Goal: Task Accomplishment & Management: Manage account settings

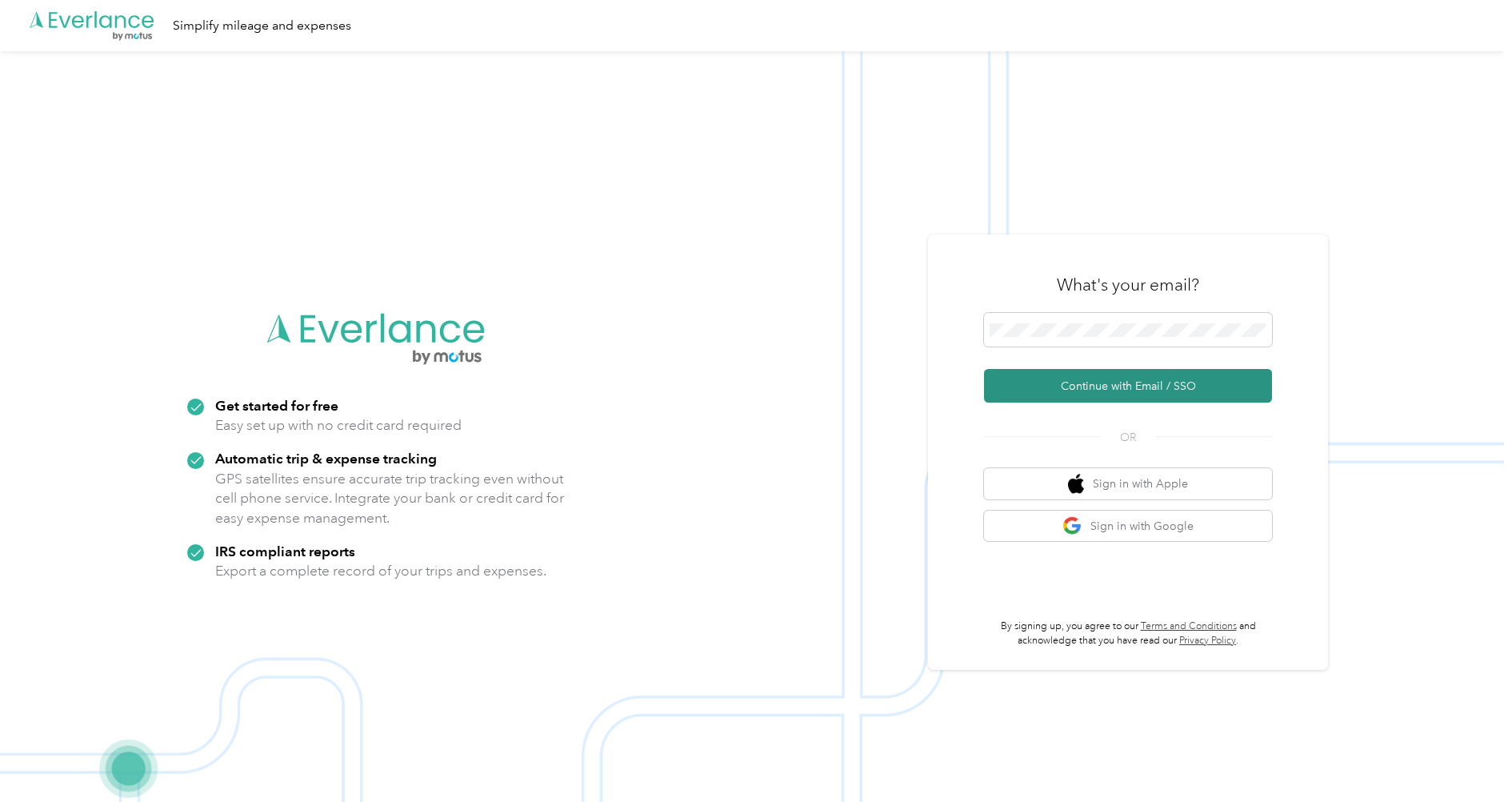
click at [1099, 377] on button "Continue with Email / SSO" at bounding box center [1128, 385] width 288 height 33
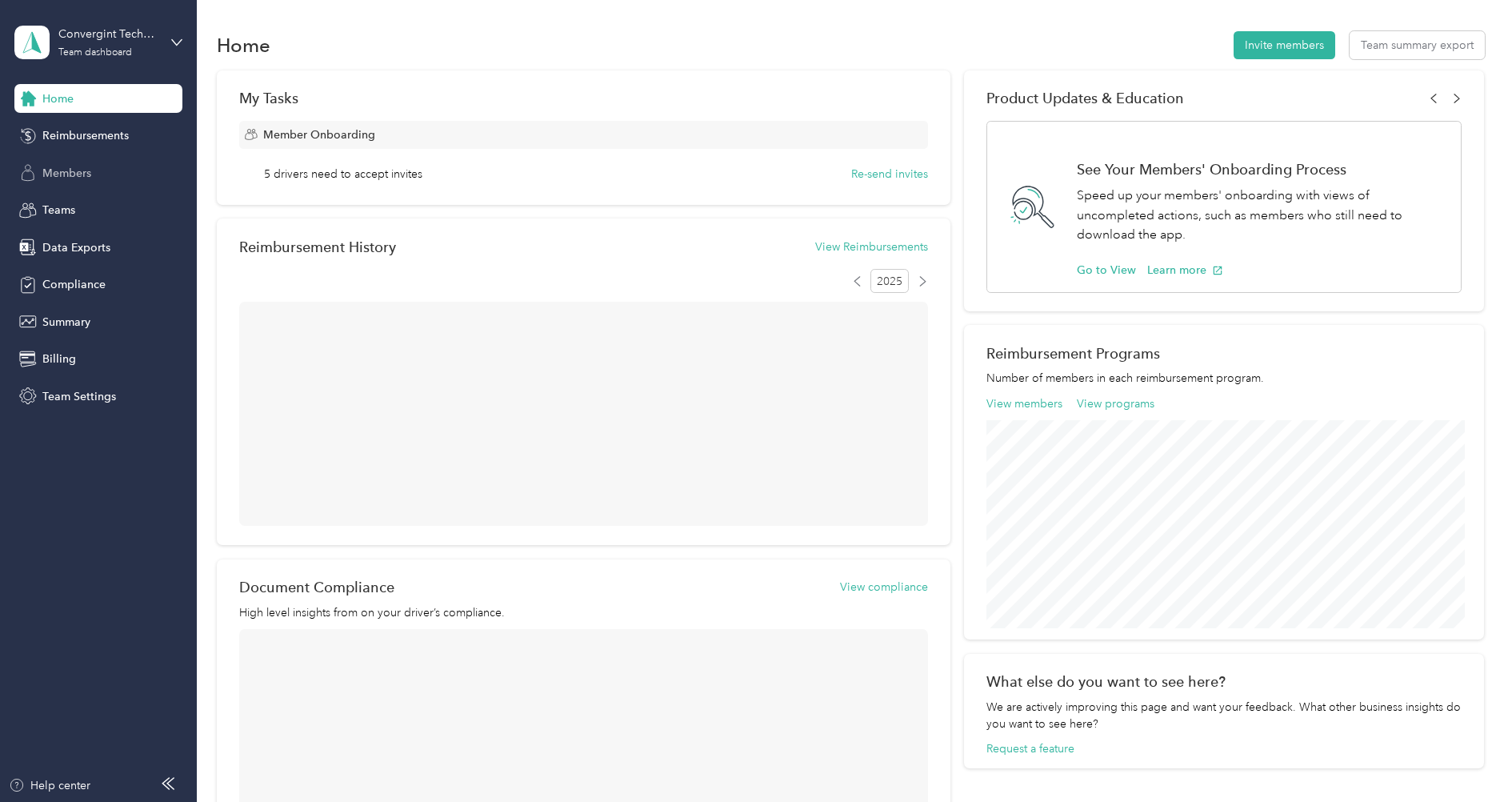
click at [90, 167] on span "Members" at bounding box center [66, 173] width 49 height 17
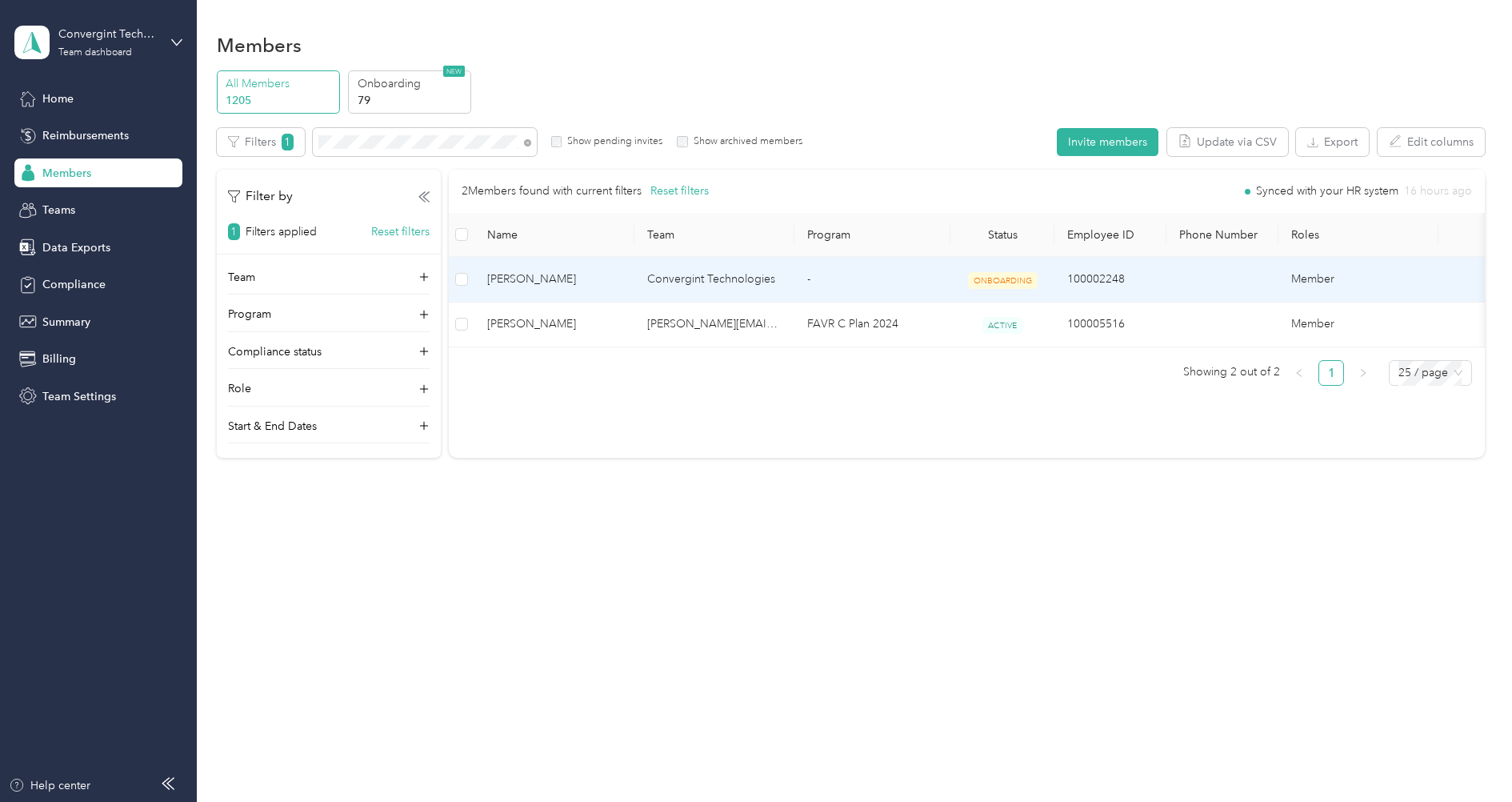
click at [616, 277] on span "[PERSON_NAME]" at bounding box center [554, 279] width 135 height 17
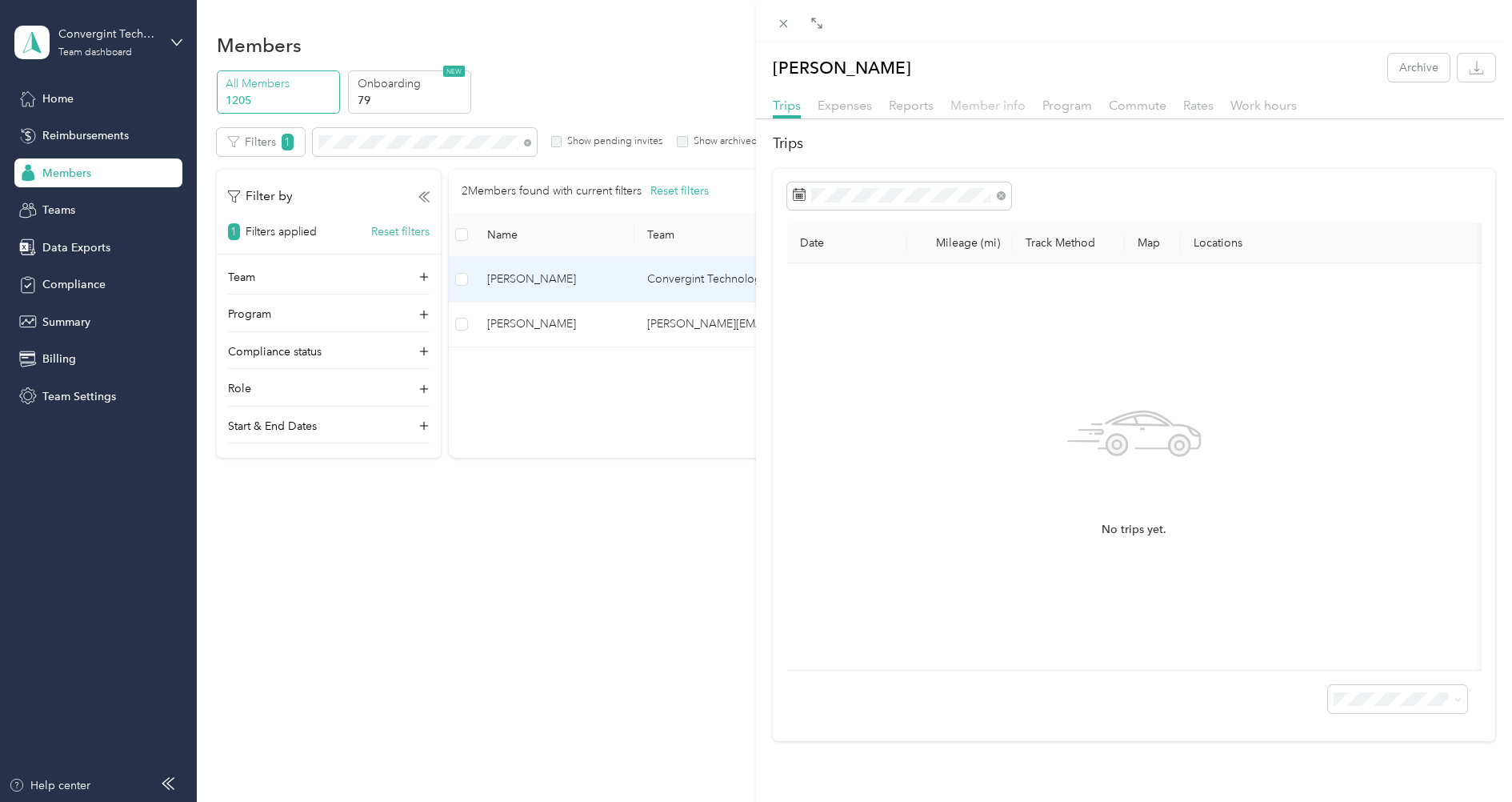
click at [979, 107] on span "Member info" at bounding box center [988, 105] width 76 height 15
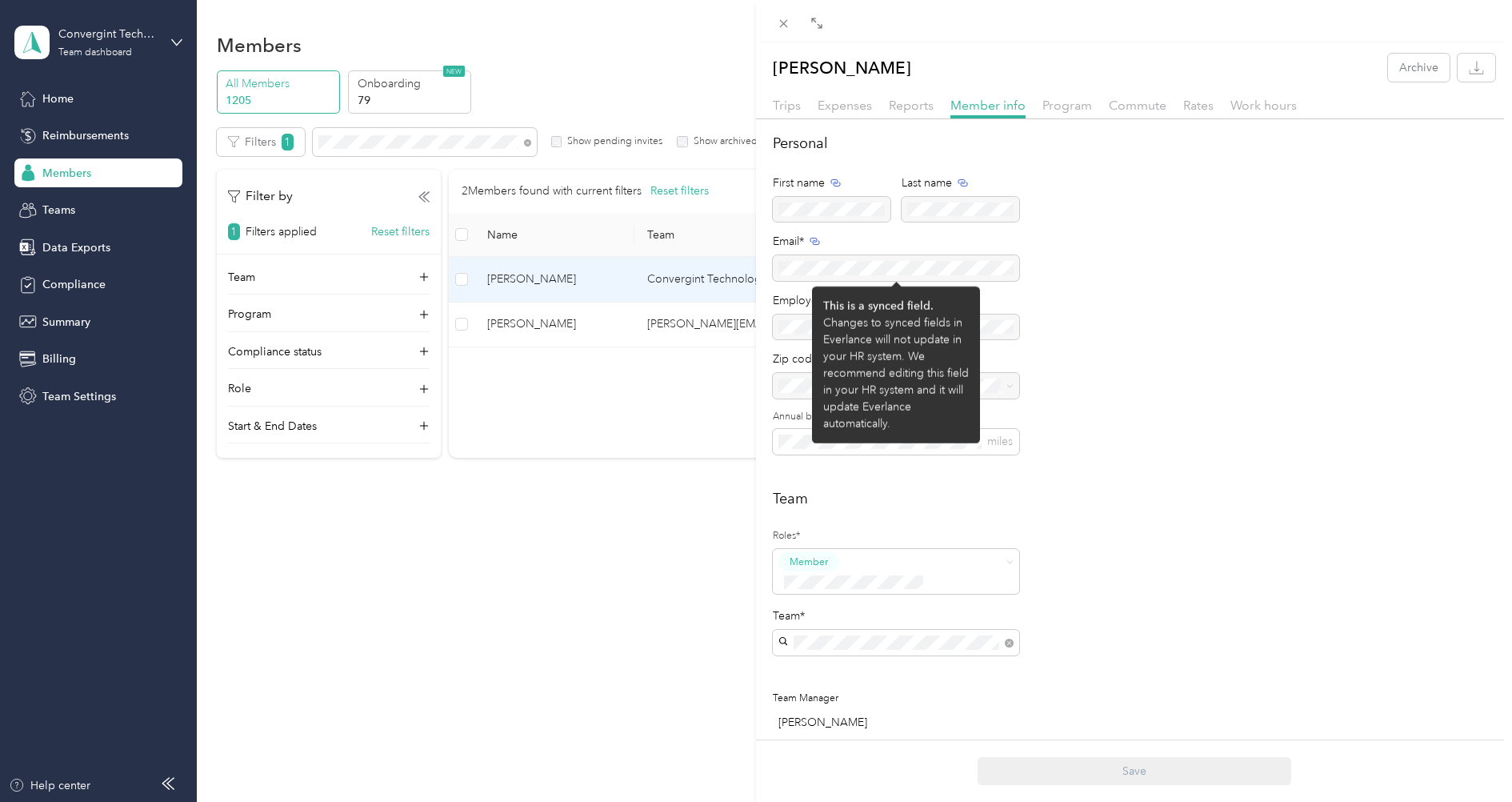
click at [832, 271] on div at bounding box center [896, 268] width 247 height 26
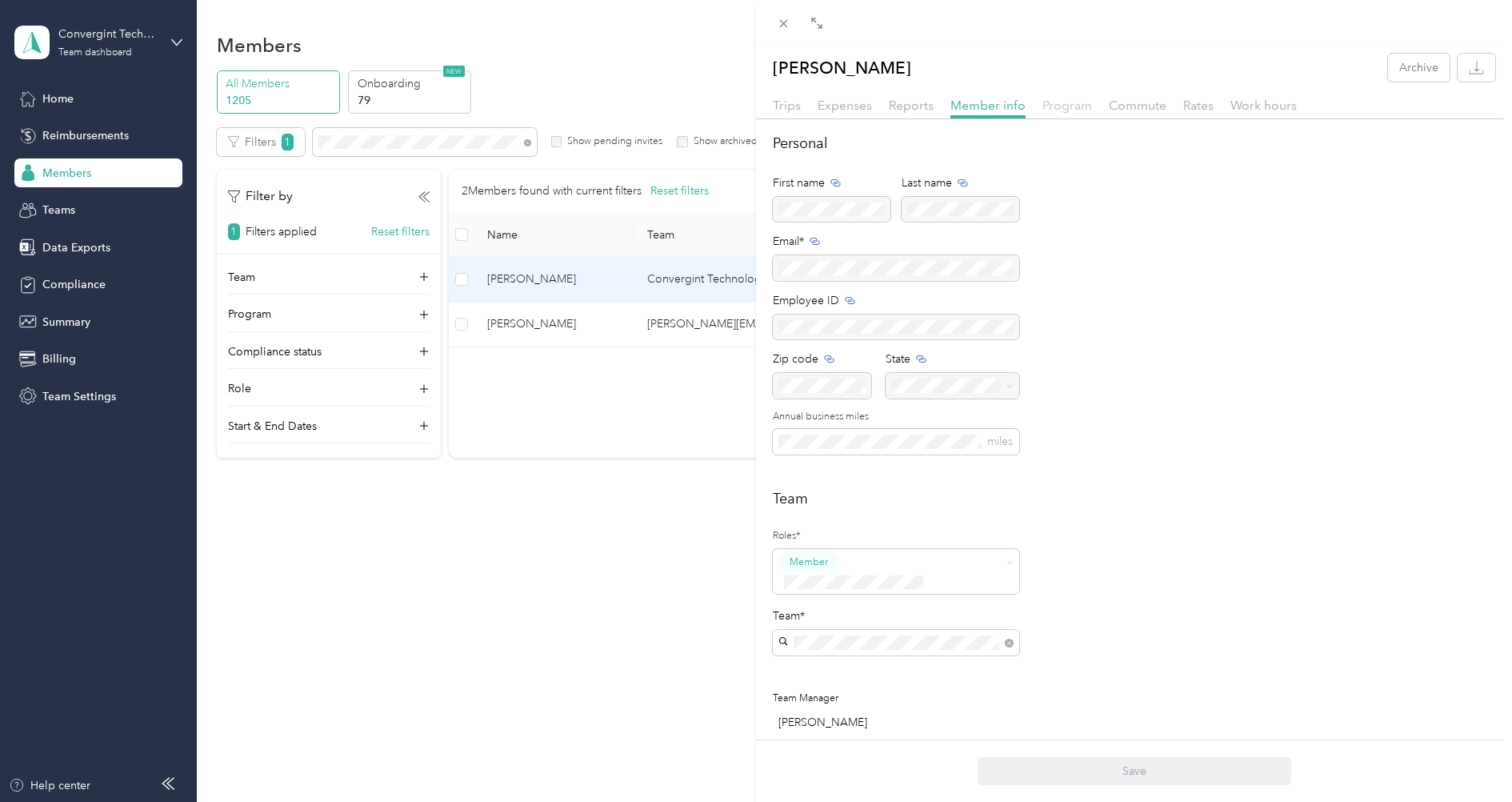
click at [1081, 105] on span "Program" at bounding box center [1068, 105] width 50 height 15
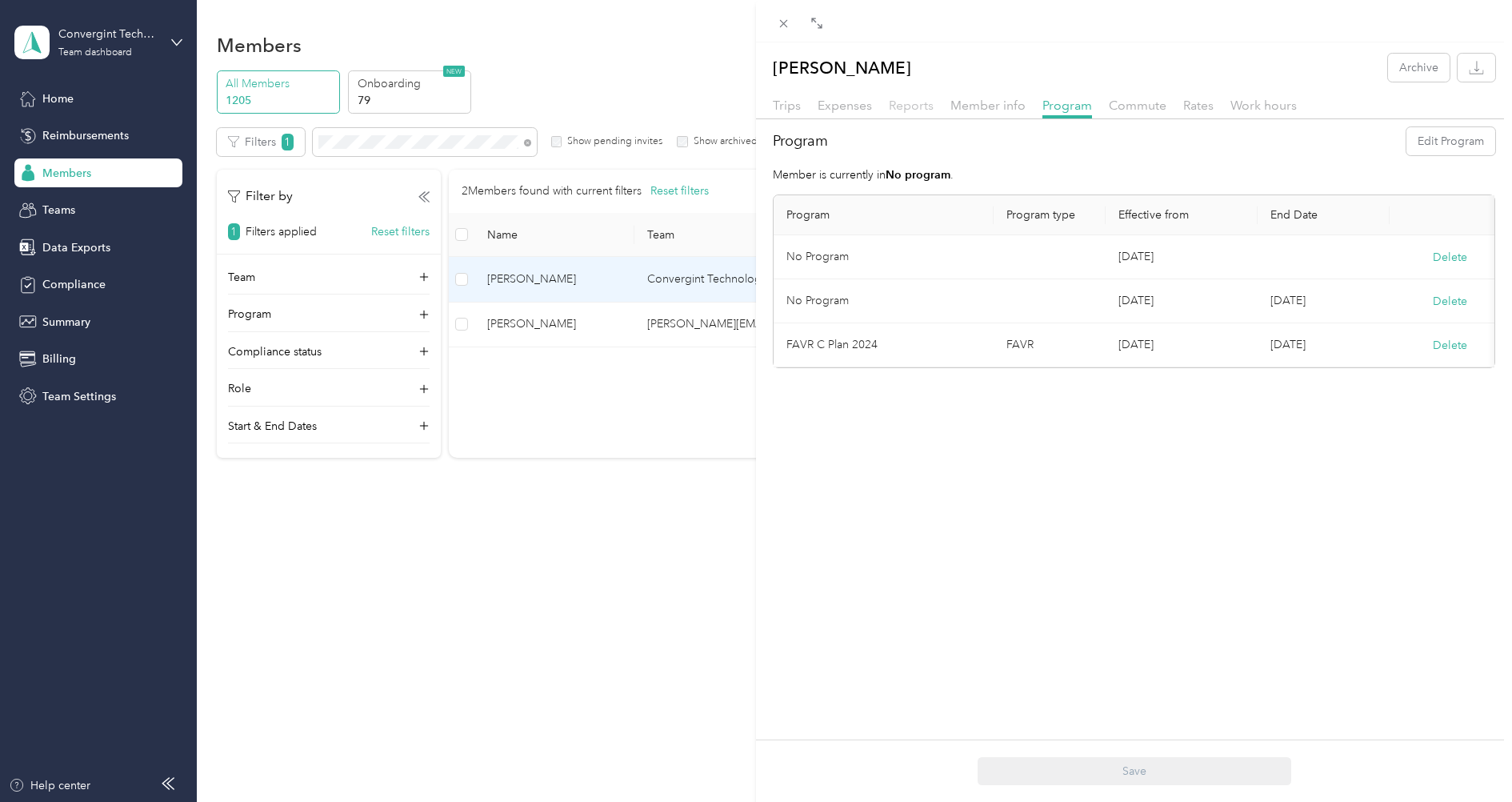
click at [917, 111] on span "Reports" at bounding box center [911, 105] width 45 height 15
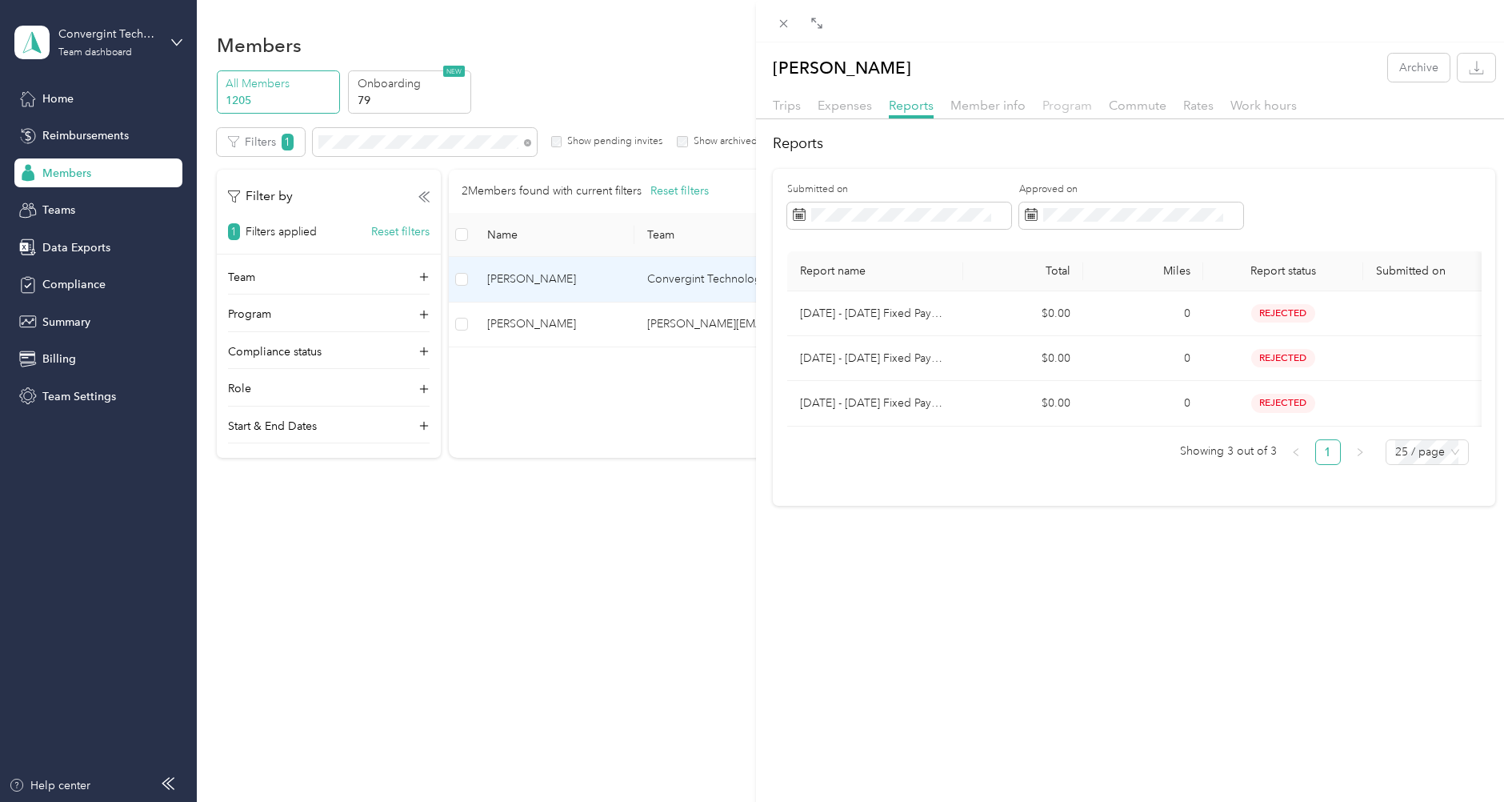
click at [1070, 103] on span "Program" at bounding box center [1068, 105] width 50 height 15
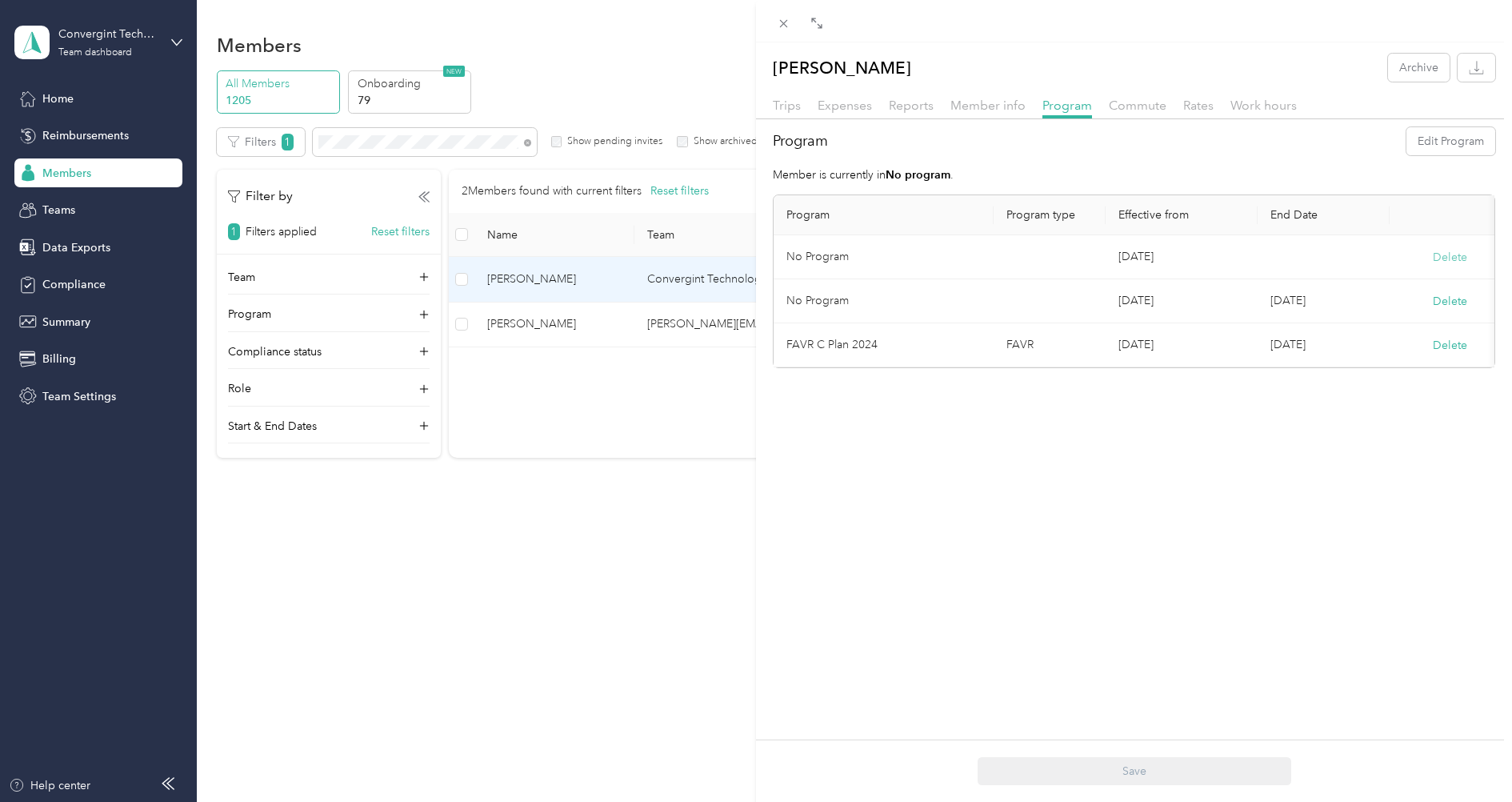
click at [1458, 258] on button "Delete" at bounding box center [1450, 257] width 34 height 17
click at [1375, 268] on button "Yes" at bounding box center [1372, 267] width 32 height 26
click at [1443, 255] on button "Delete" at bounding box center [1450, 257] width 34 height 17
click at [1382, 262] on button "Yes" at bounding box center [1372, 267] width 32 height 26
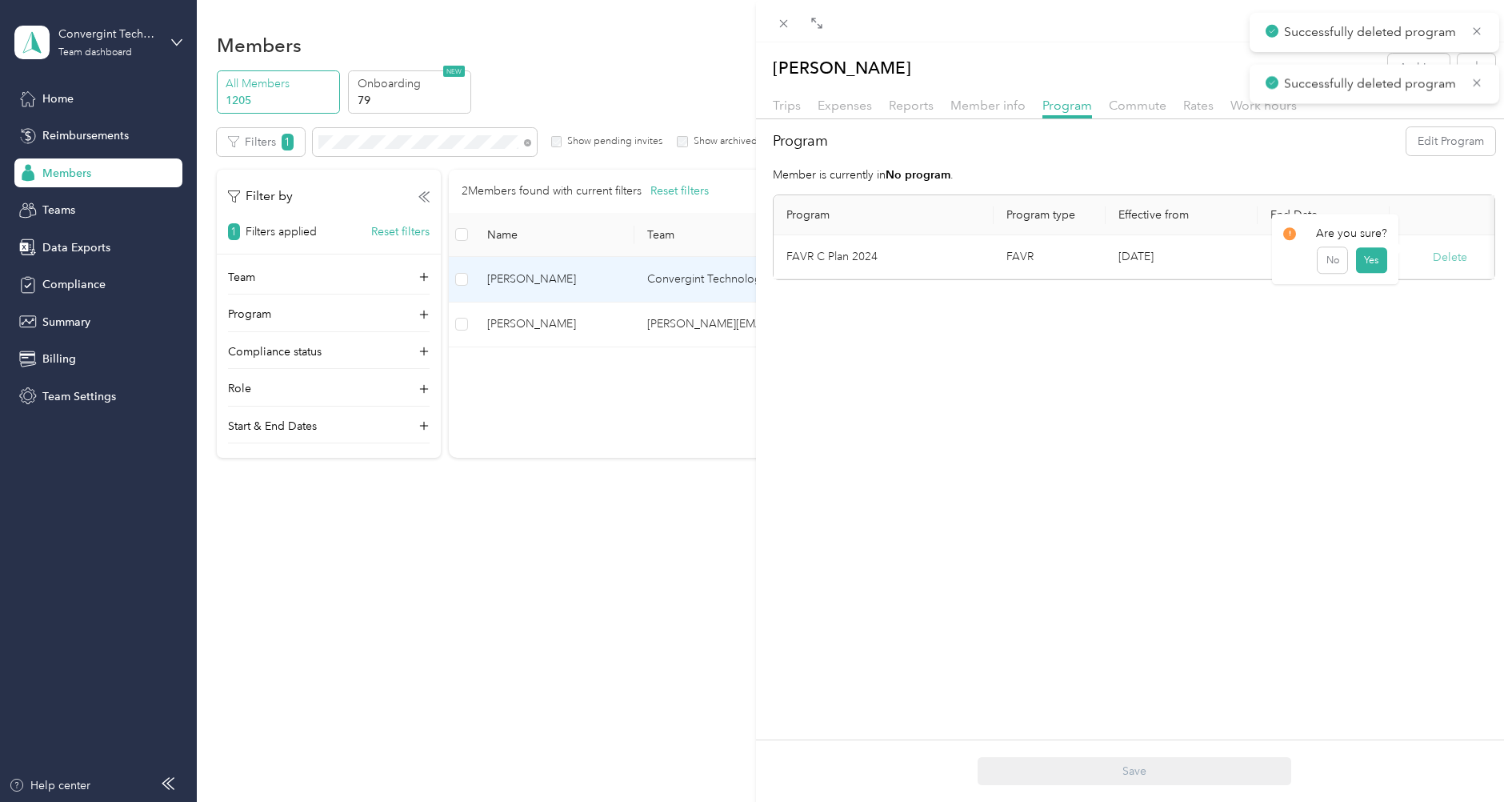
click at [1451, 256] on button "Delete" at bounding box center [1450, 257] width 34 height 17
click at [1364, 266] on button "Yes" at bounding box center [1372, 267] width 32 height 26
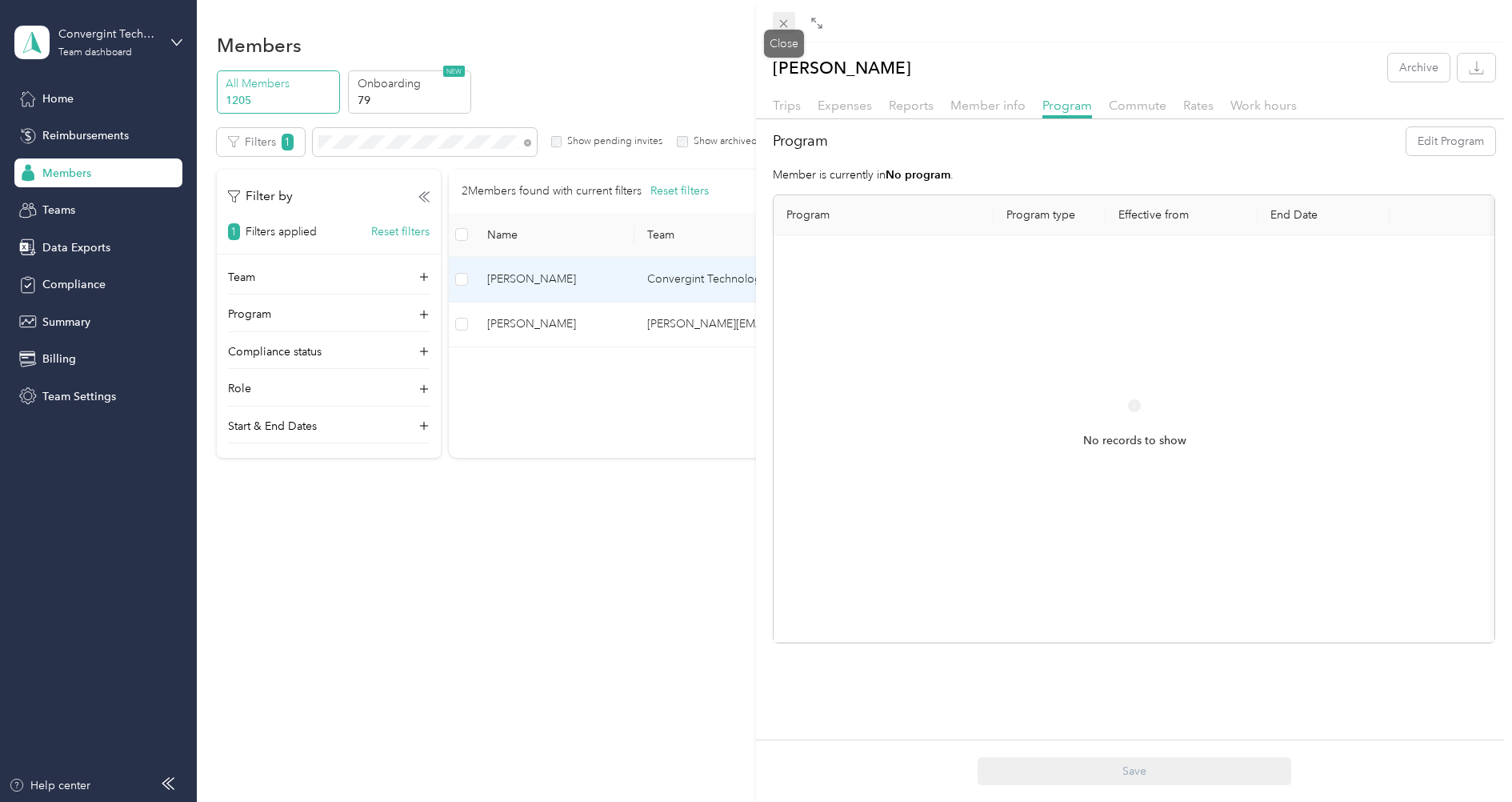
click at [789, 26] on icon at bounding box center [784, 24] width 13 height 13
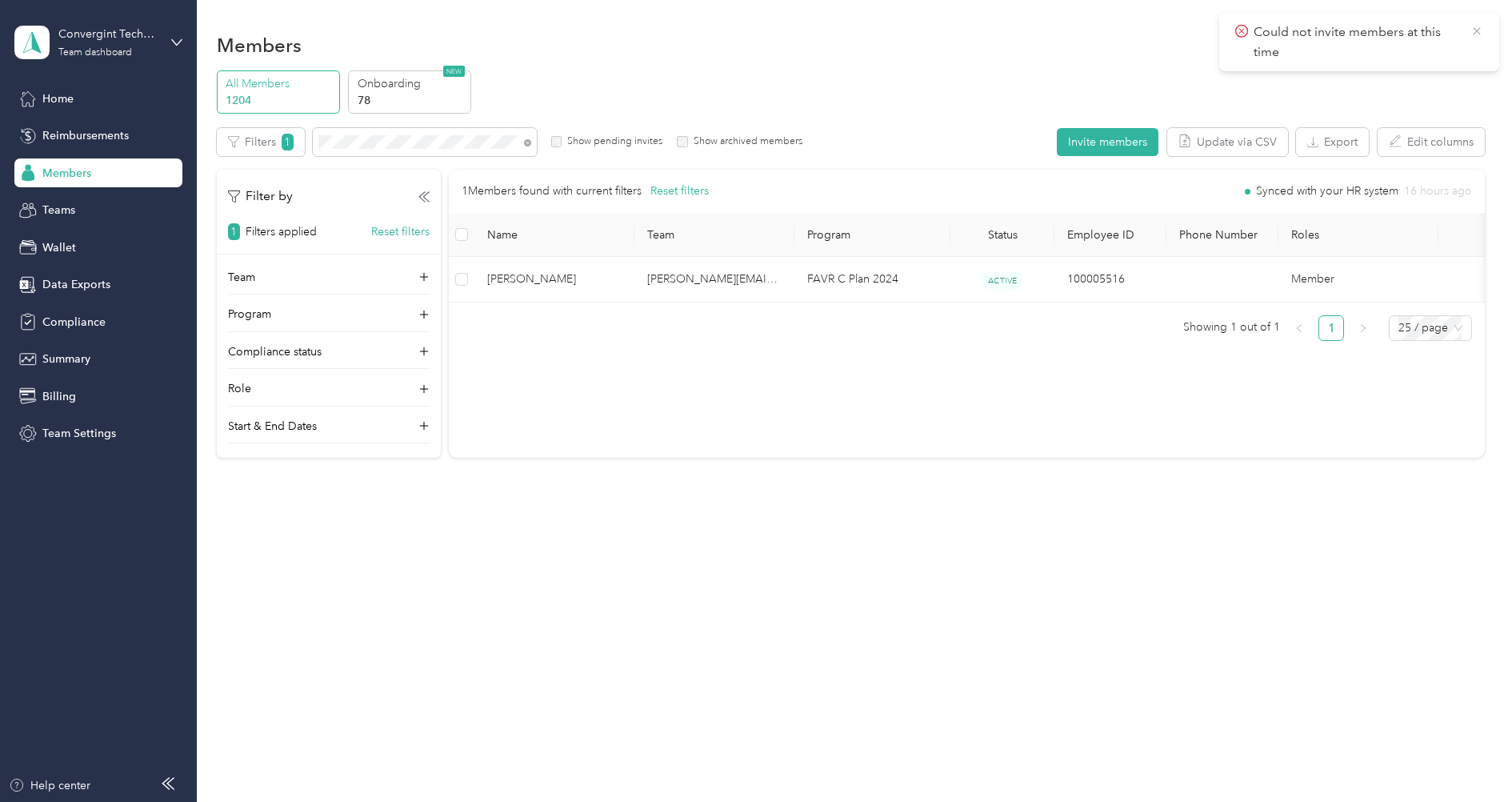
click at [1480, 32] on icon at bounding box center [1477, 31] width 12 height 14
click at [526, 141] on icon at bounding box center [528, 143] width 8 height 8
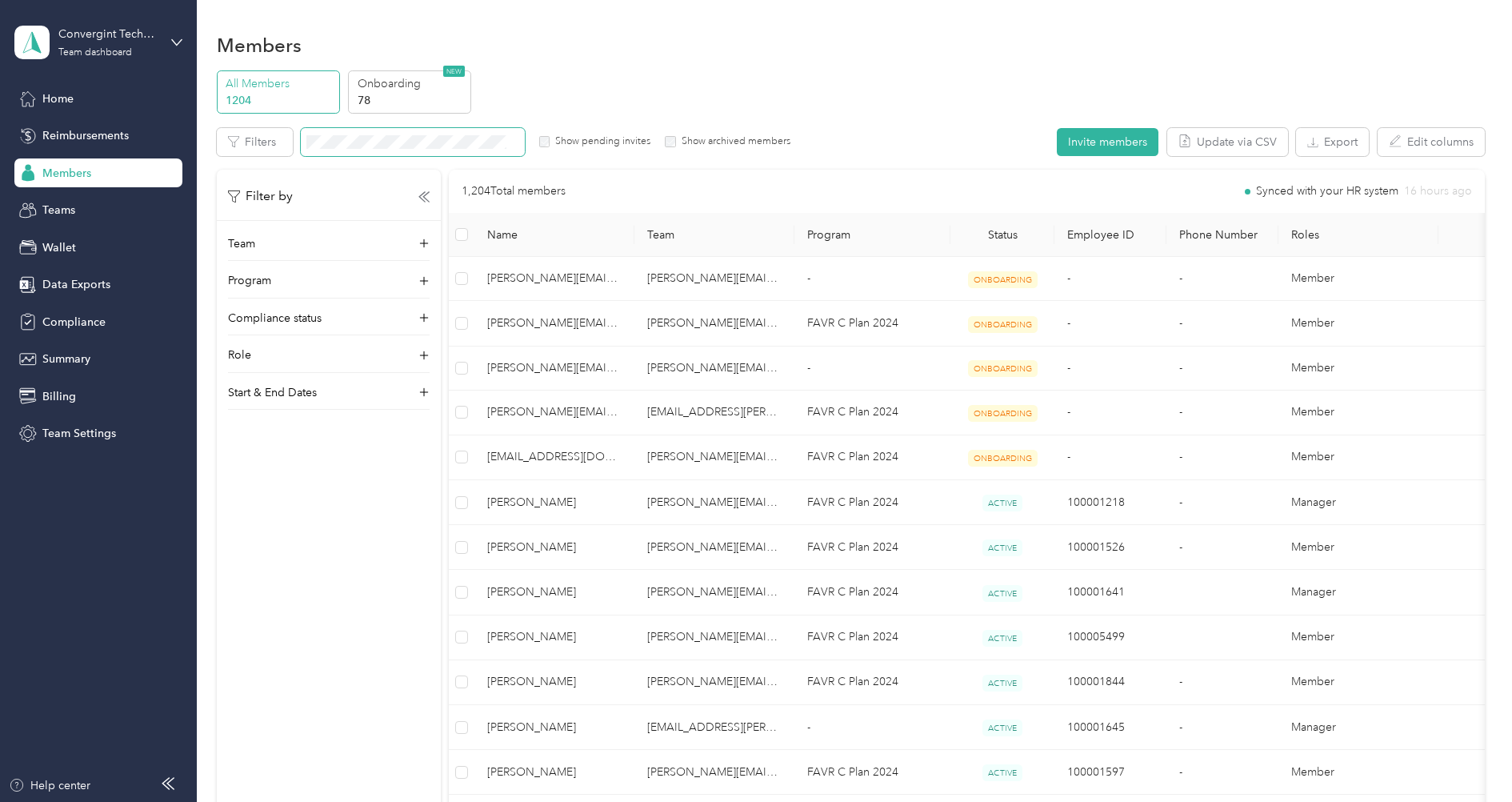
click at [605, 139] on label "Show pending invites" at bounding box center [599, 141] width 100 height 14
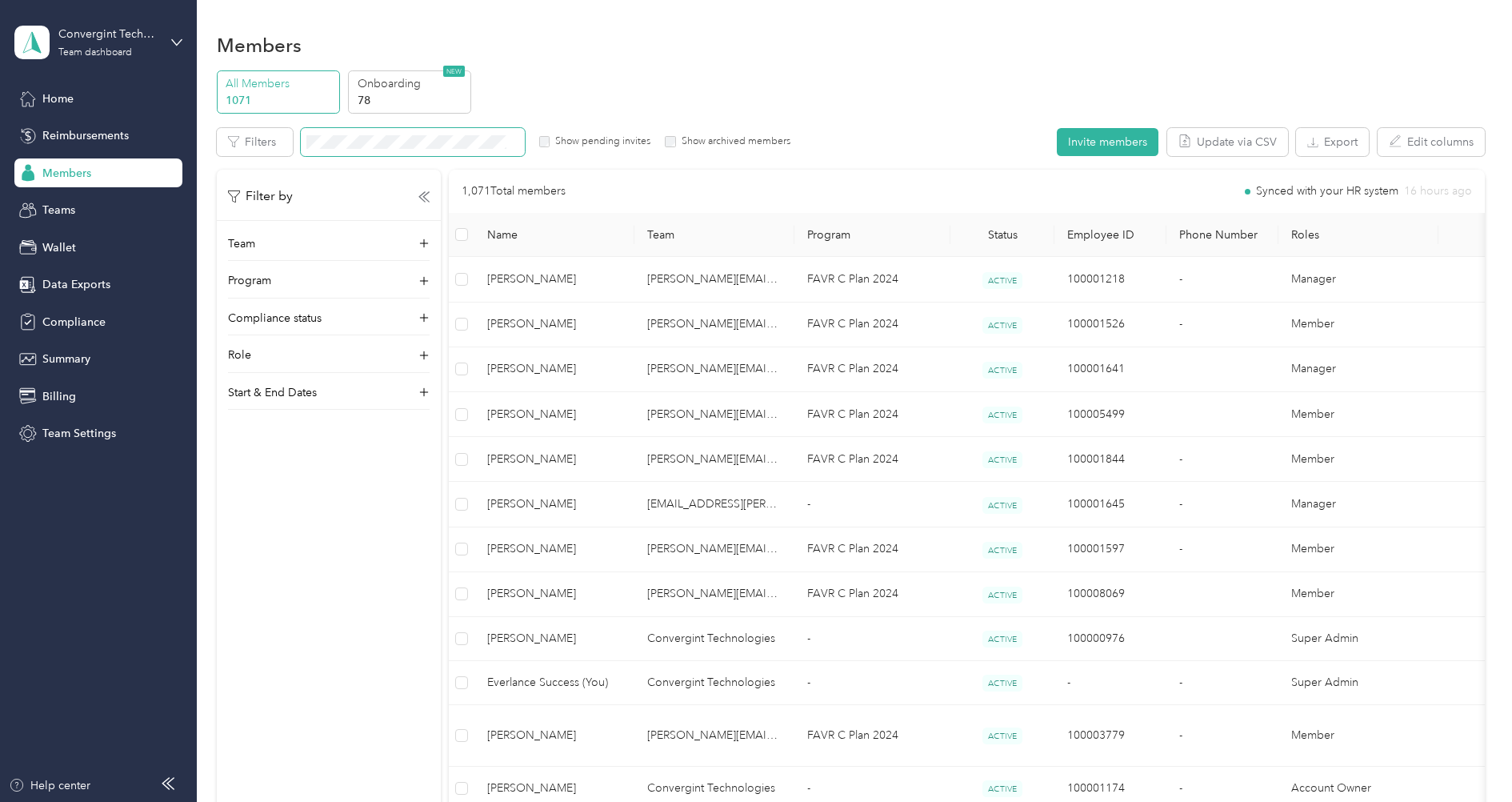
click at [322, 269] on div "Team Program Compliance status Role Start & End Dates" at bounding box center [329, 322] width 224 height 175
click at [297, 280] on div "Program" at bounding box center [329, 285] width 202 height 26
click at [280, 529] on span "No program" at bounding box center [270, 535] width 64 height 13
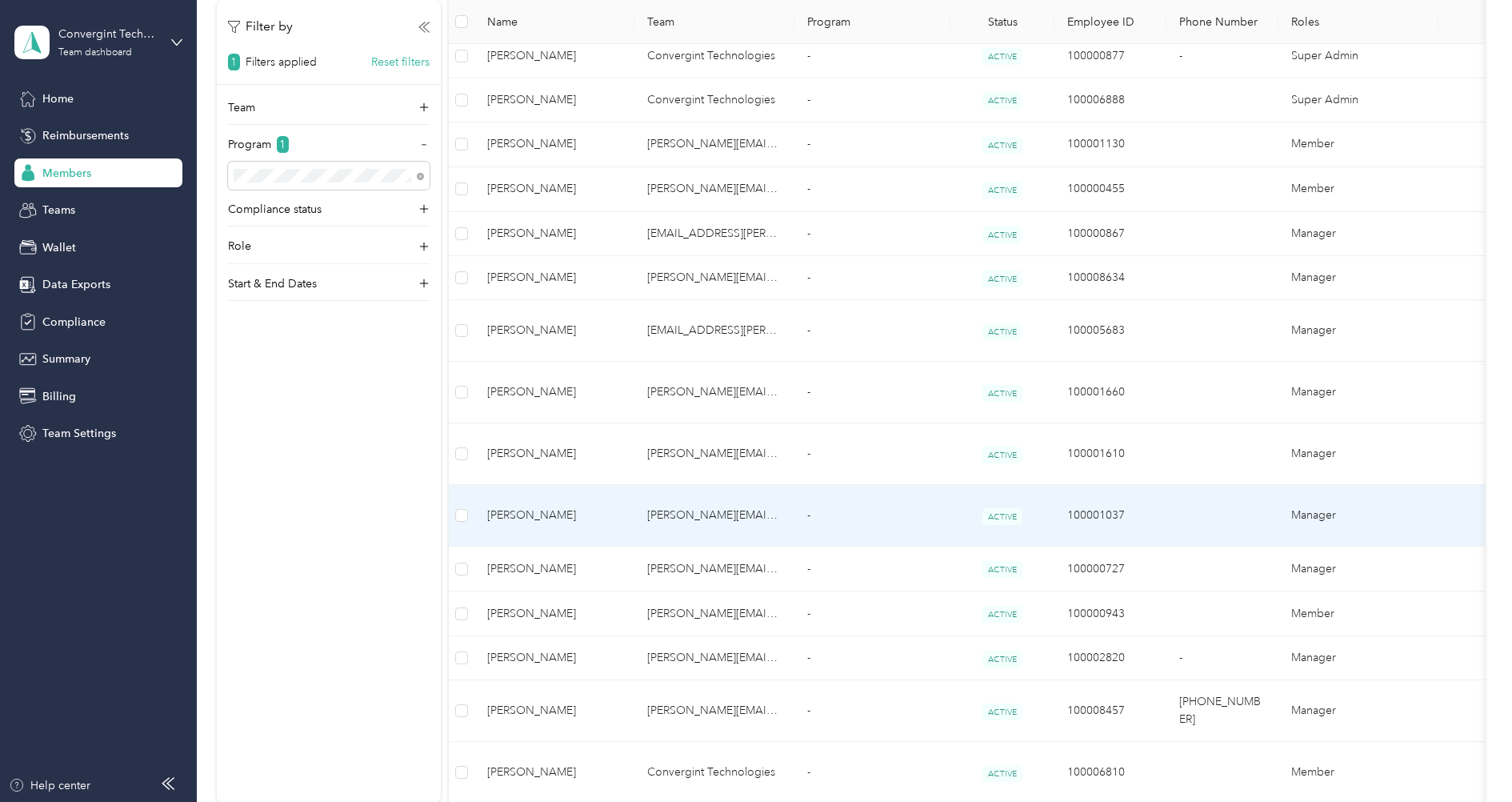
scroll to position [783, 0]
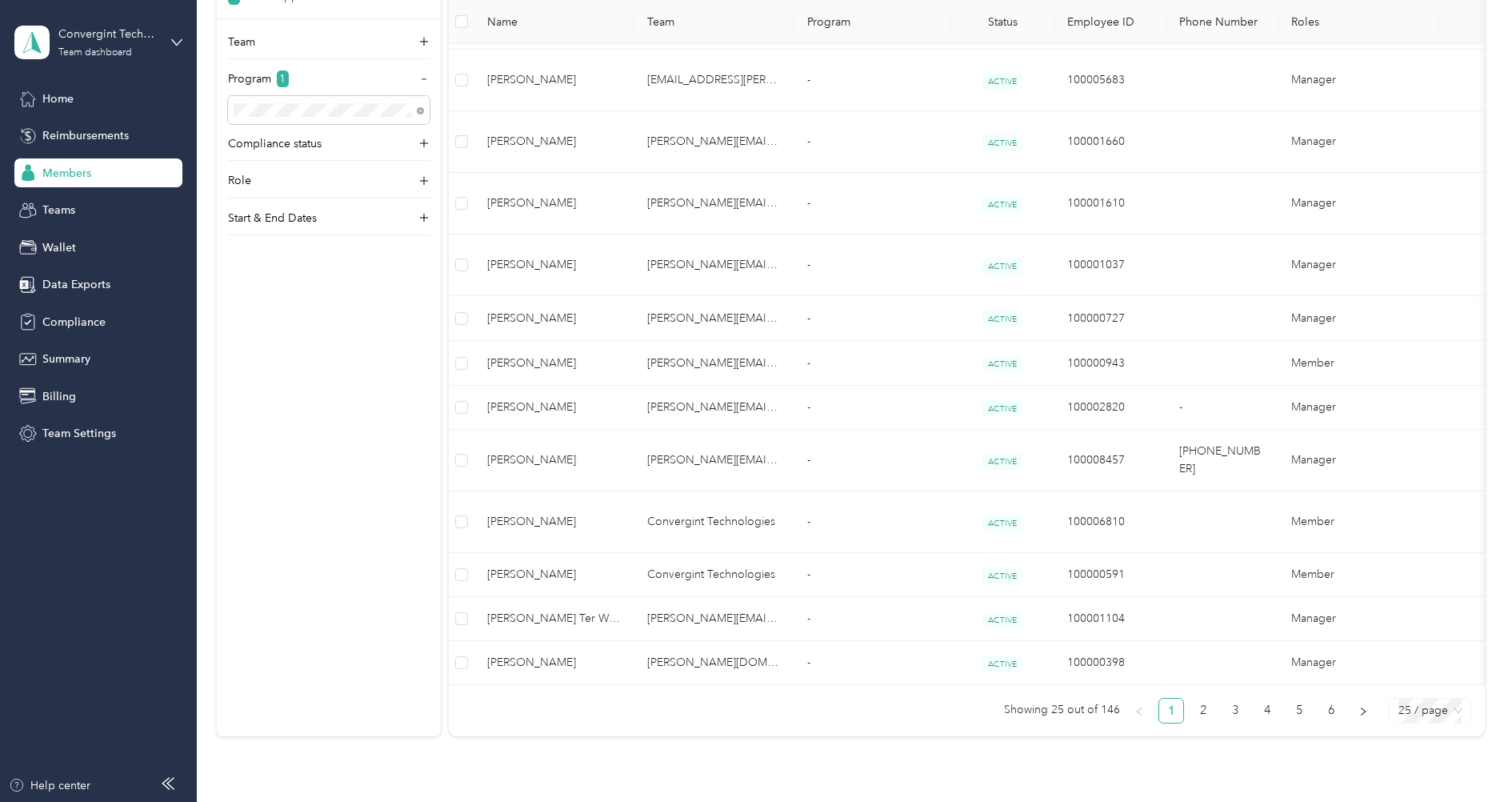
click at [1448, 699] on span "25 / page" at bounding box center [1430, 710] width 64 height 24
click at [1428, 785] on div "100 / page" at bounding box center [1430, 793] width 56 height 17
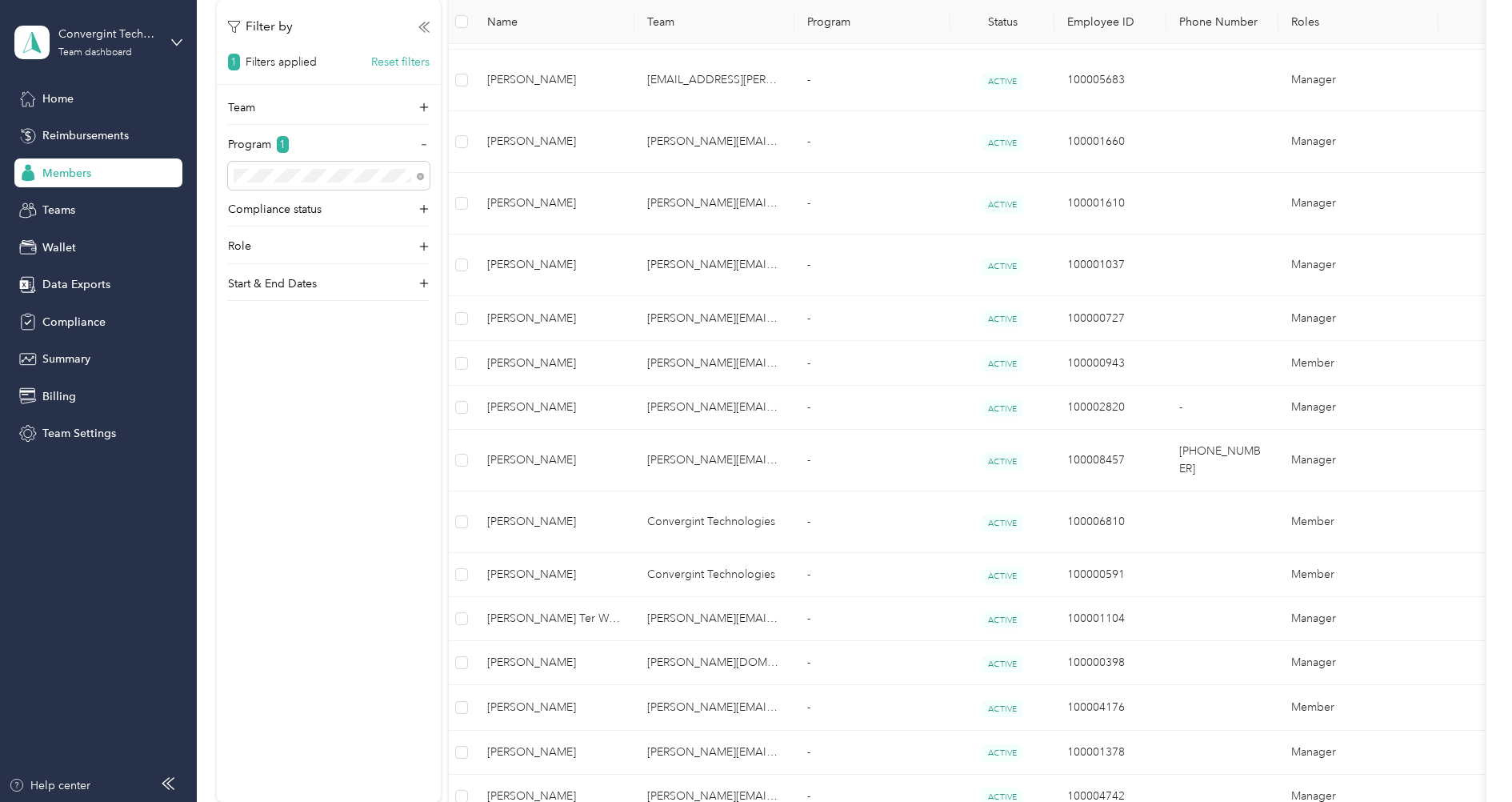
click at [1489, 17] on div "Feature flags ⌘ + K These flags control features in the app. Everlance feature …" at bounding box center [1363, 303] width 288 height 595
click at [62, 239] on span "Wallet" at bounding box center [58, 248] width 33 height 17
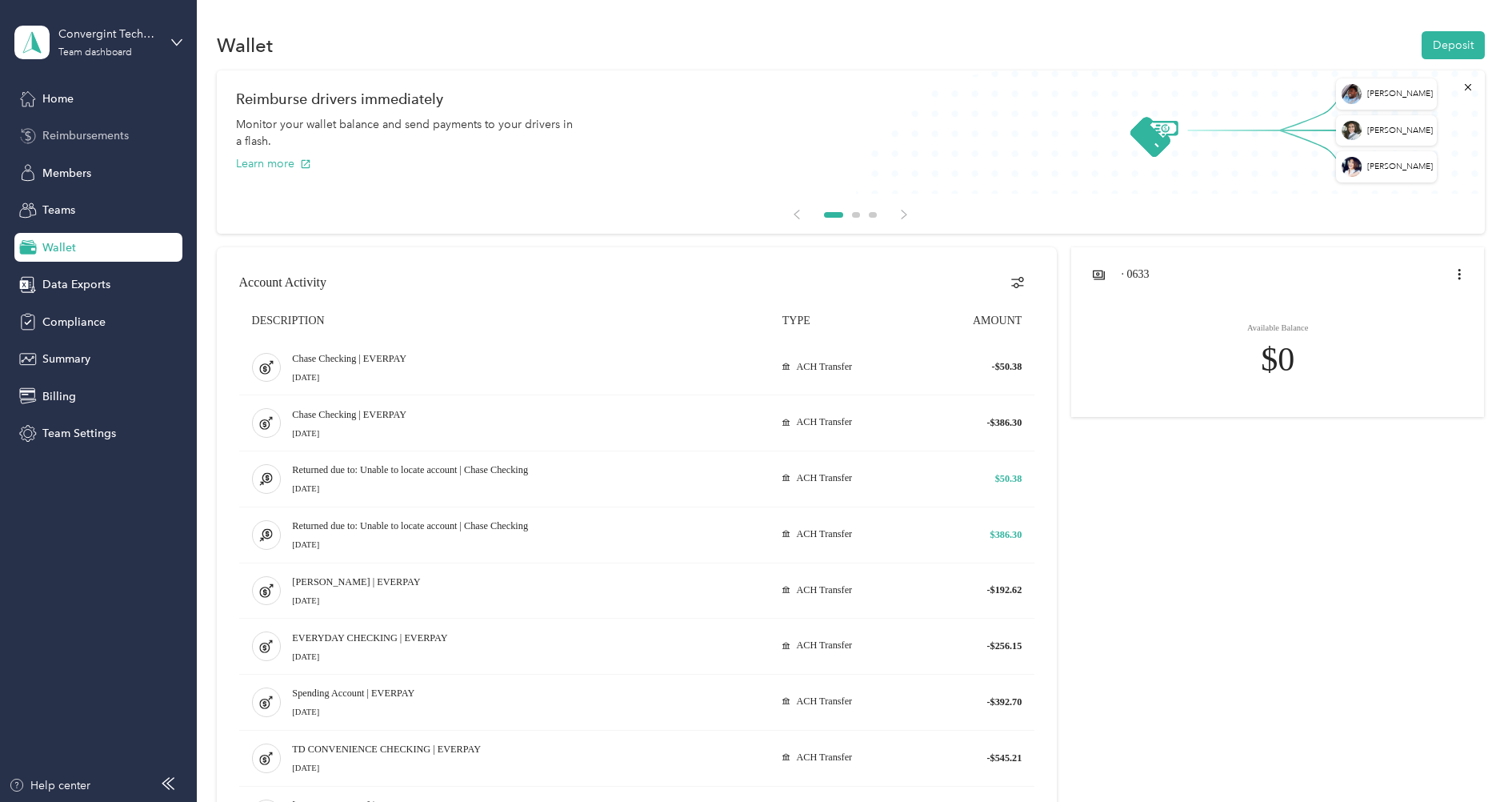
click at [63, 132] on span "Reimbursements" at bounding box center [85, 136] width 86 height 17
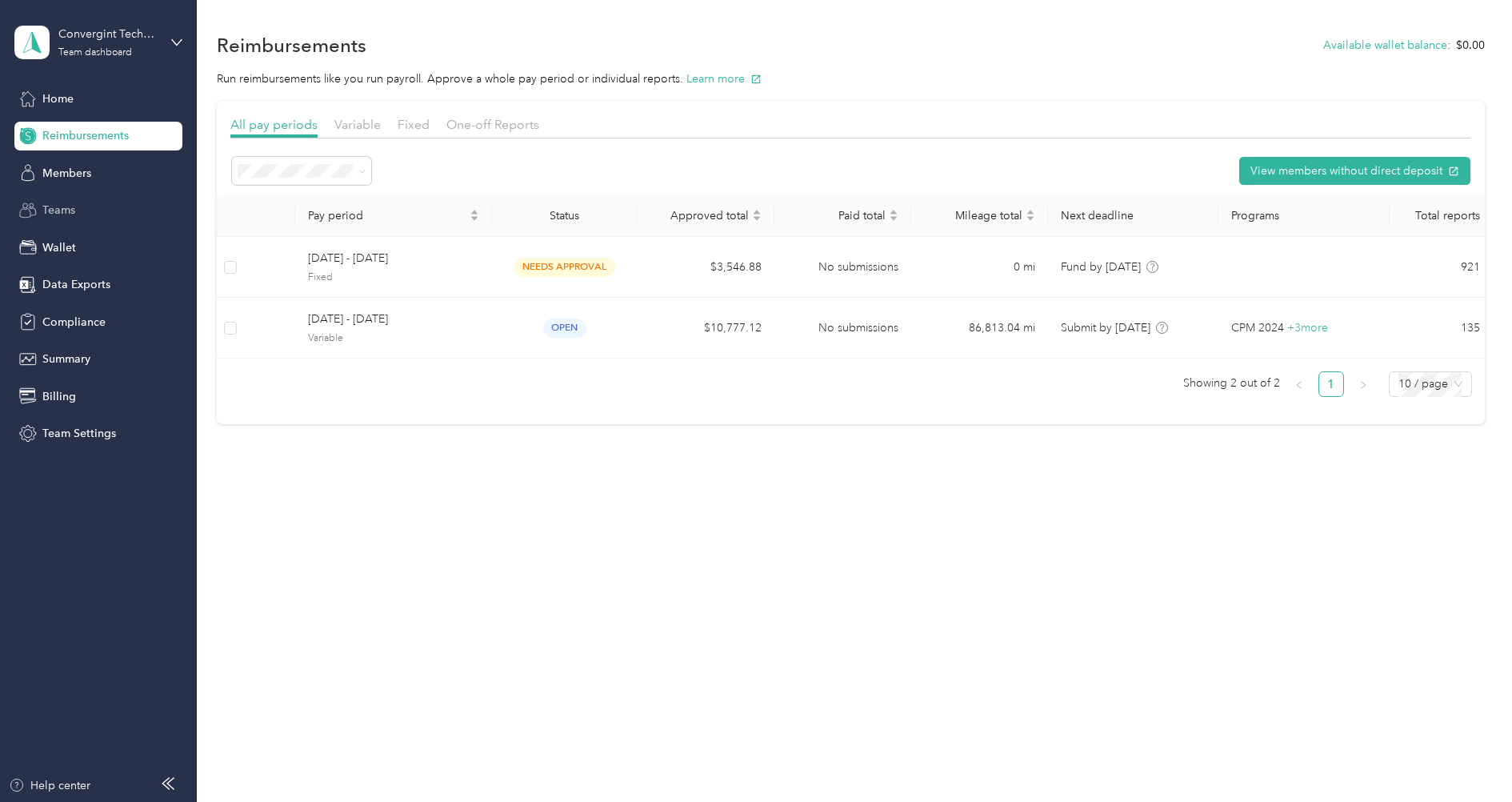
click at [56, 215] on span "Teams" at bounding box center [58, 210] width 32 height 17
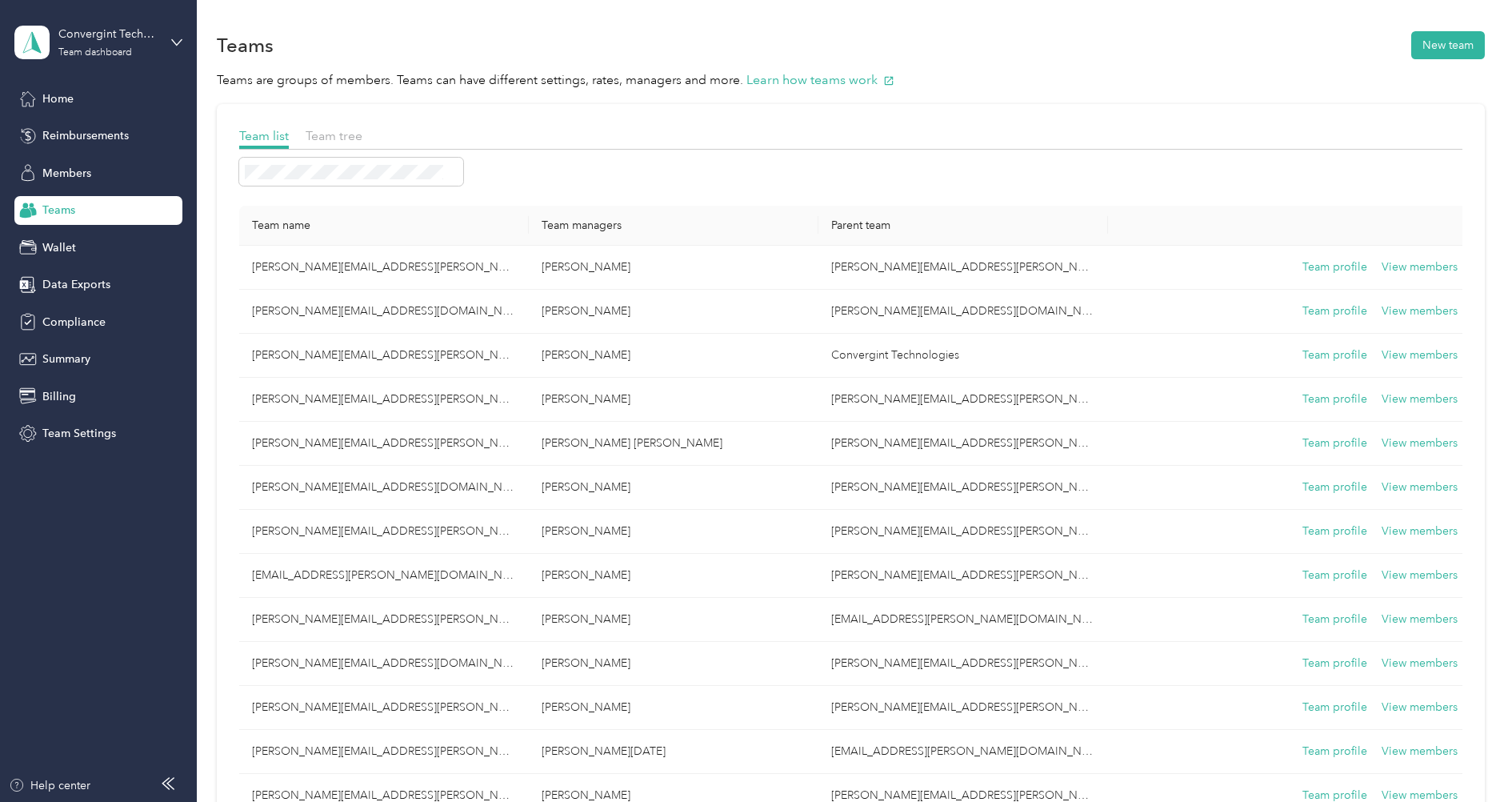
click at [72, 154] on div "Home Reimbursements Members Teams Wallet Data Exports Compliance Summary Billin…" at bounding box center [98, 266] width 168 height 364
click at [72, 170] on span "Members" at bounding box center [66, 173] width 49 height 17
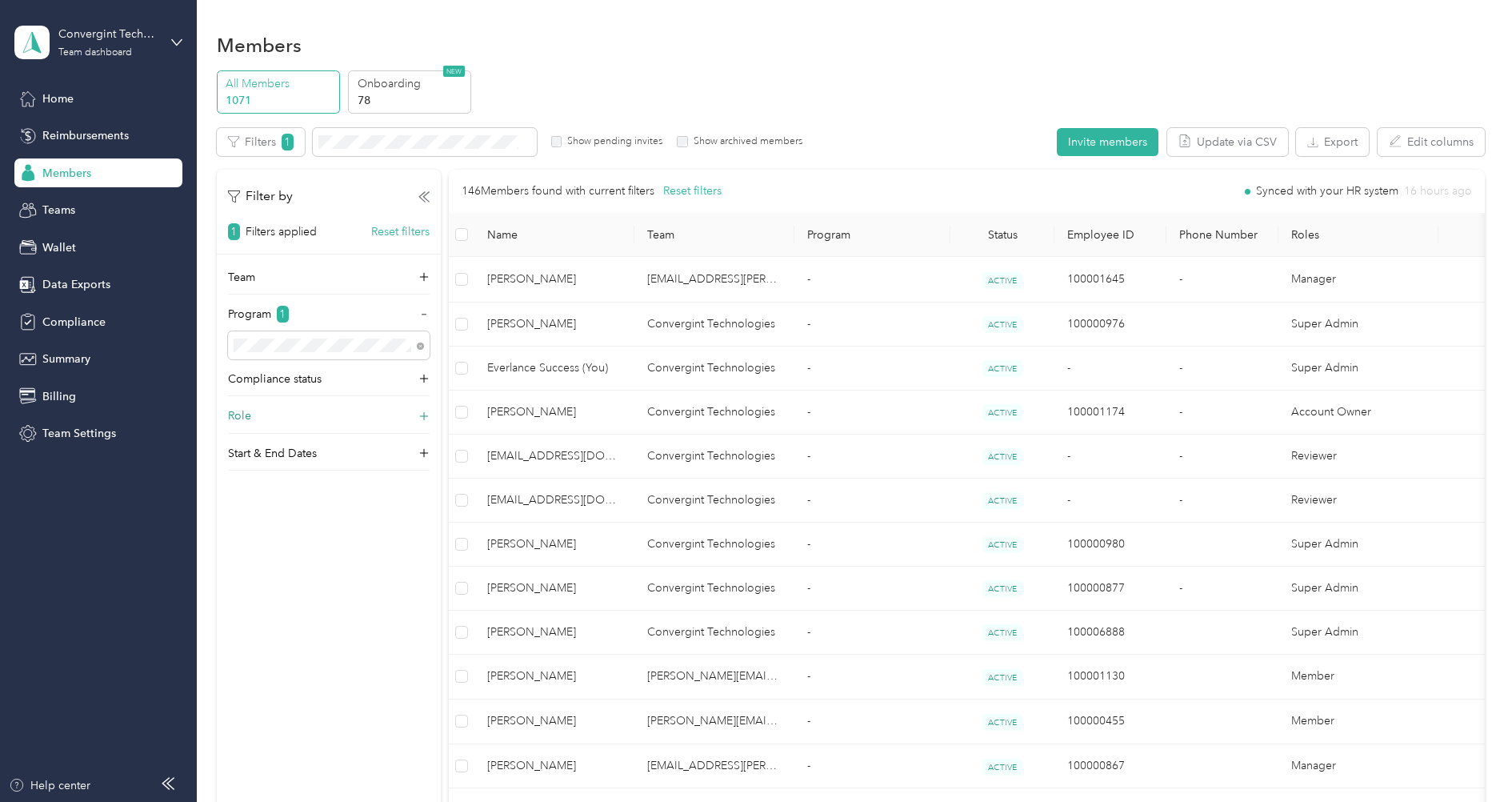
click at [286, 409] on div "Role" at bounding box center [329, 420] width 202 height 26
click at [268, 440] on label "Member" at bounding box center [259, 440] width 42 height 14
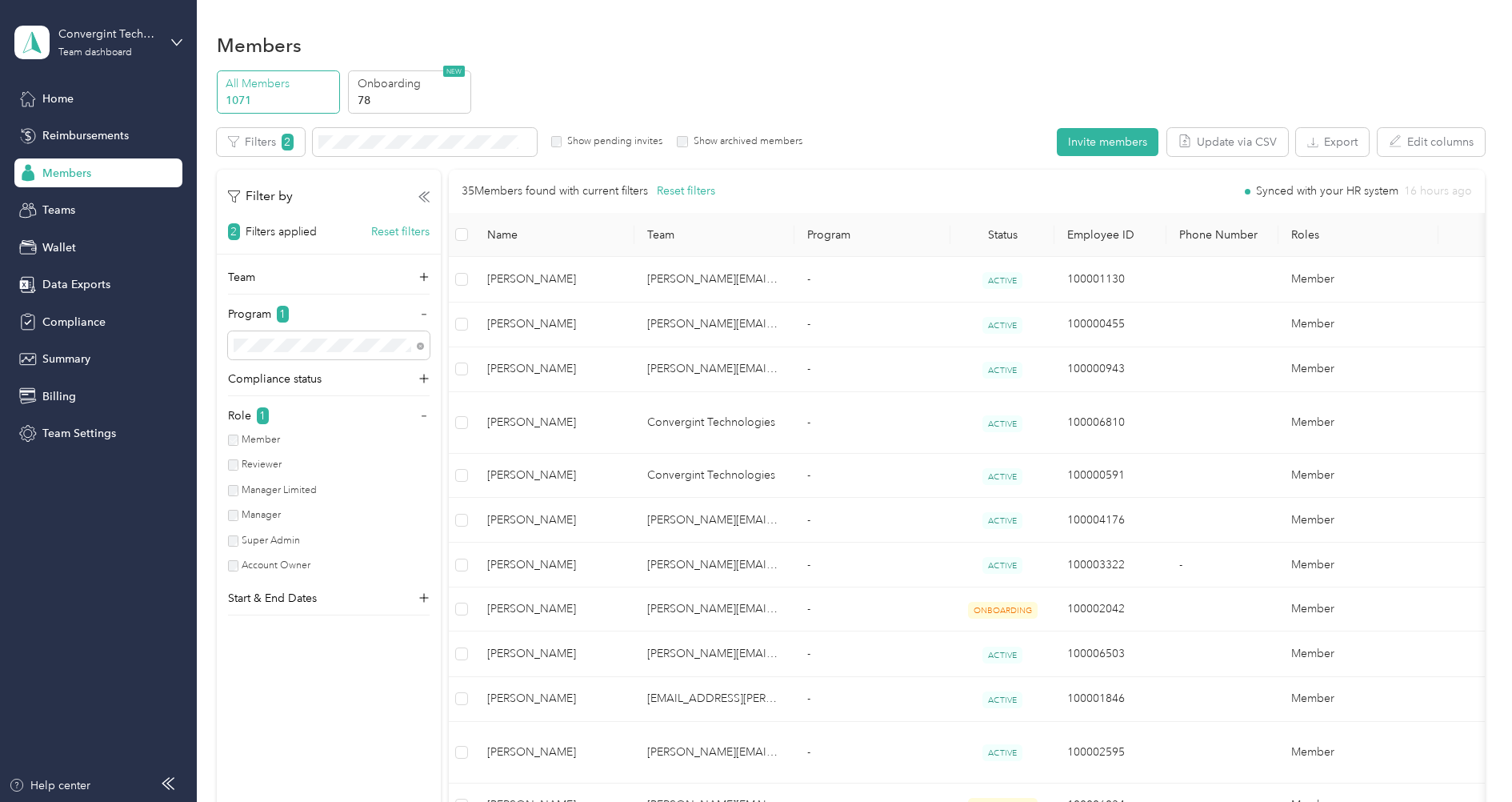
click at [419, 347] on icon at bounding box center [421, 346] width 8 height 8
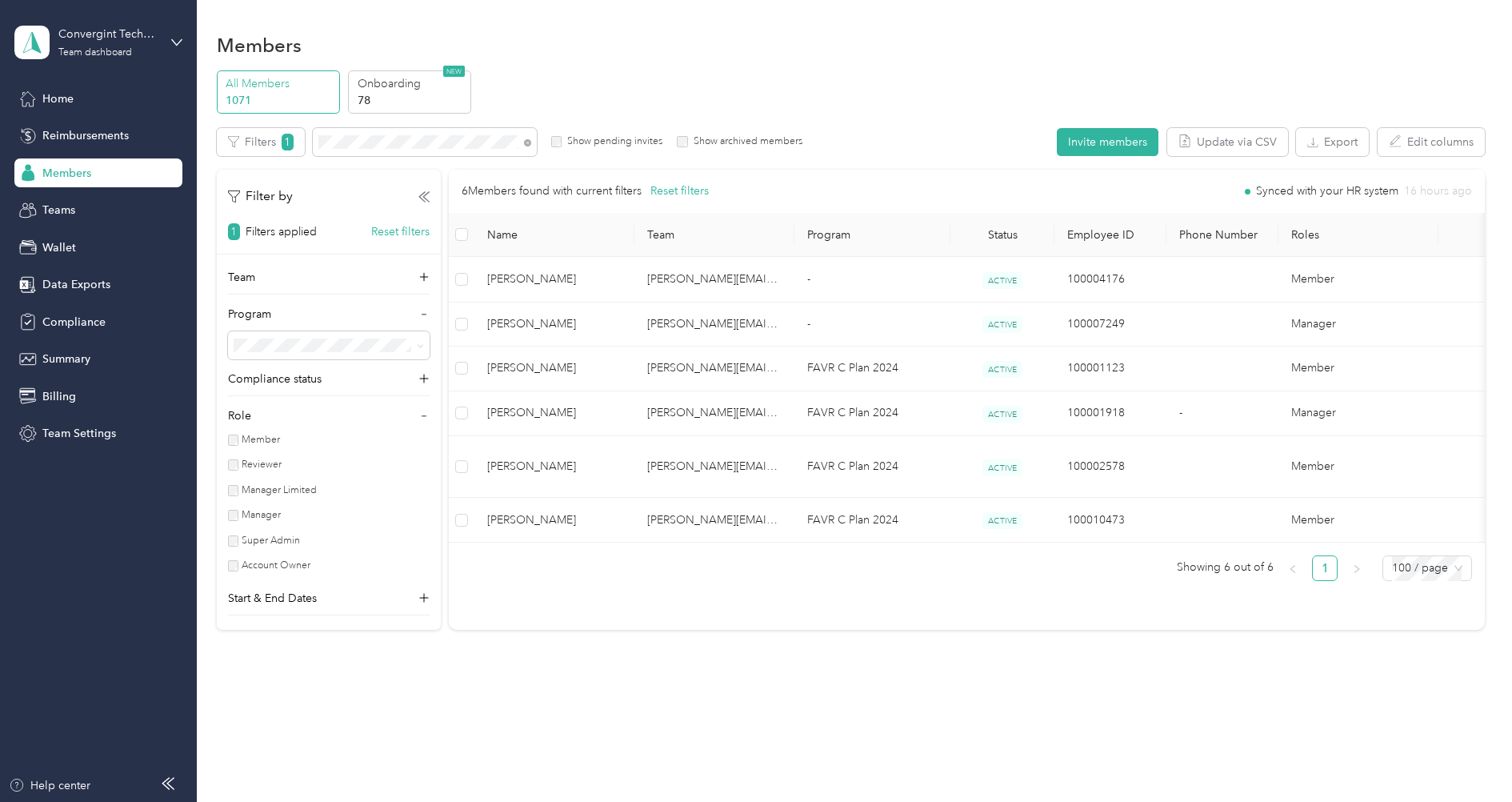
click at [684, 135] on div "Show archived members" at bounding box center [739, 141] width 125 height 14
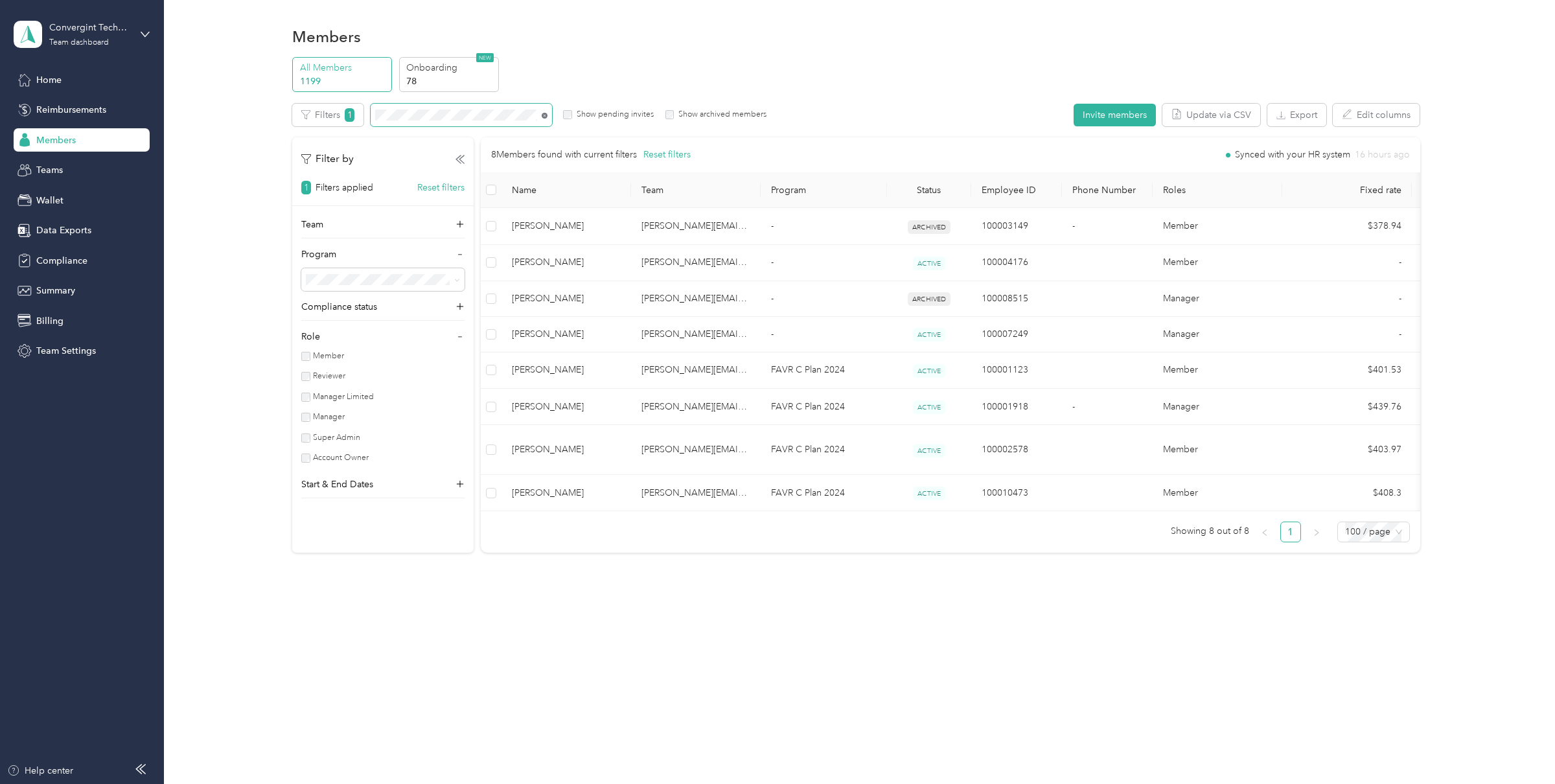
click at [543, 116] on icon at bounding box center [545, 116] width 6 height 6
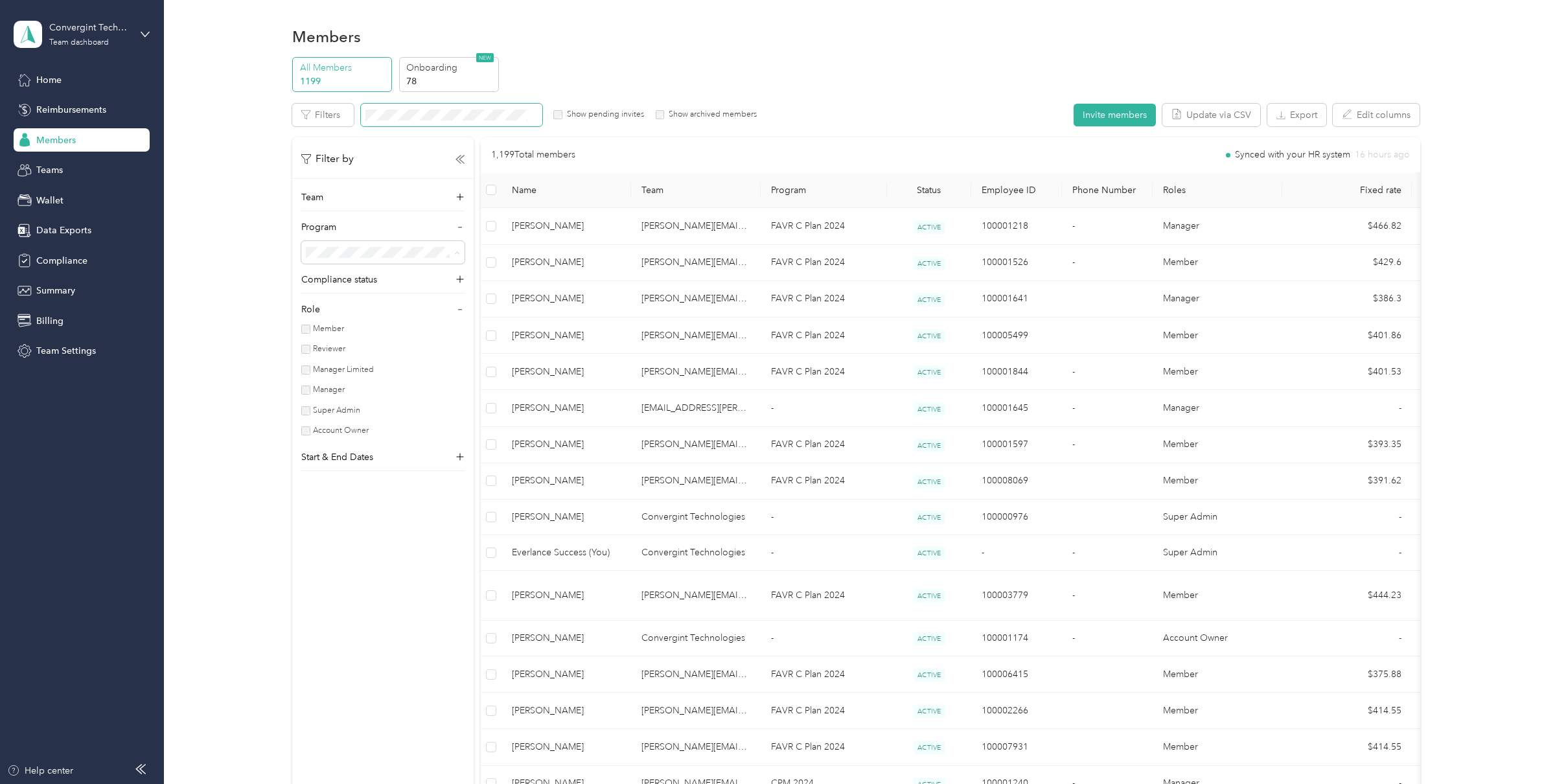
click at [348, 437] on div "No program" at bounding box center [384, 436] width 146 height 14
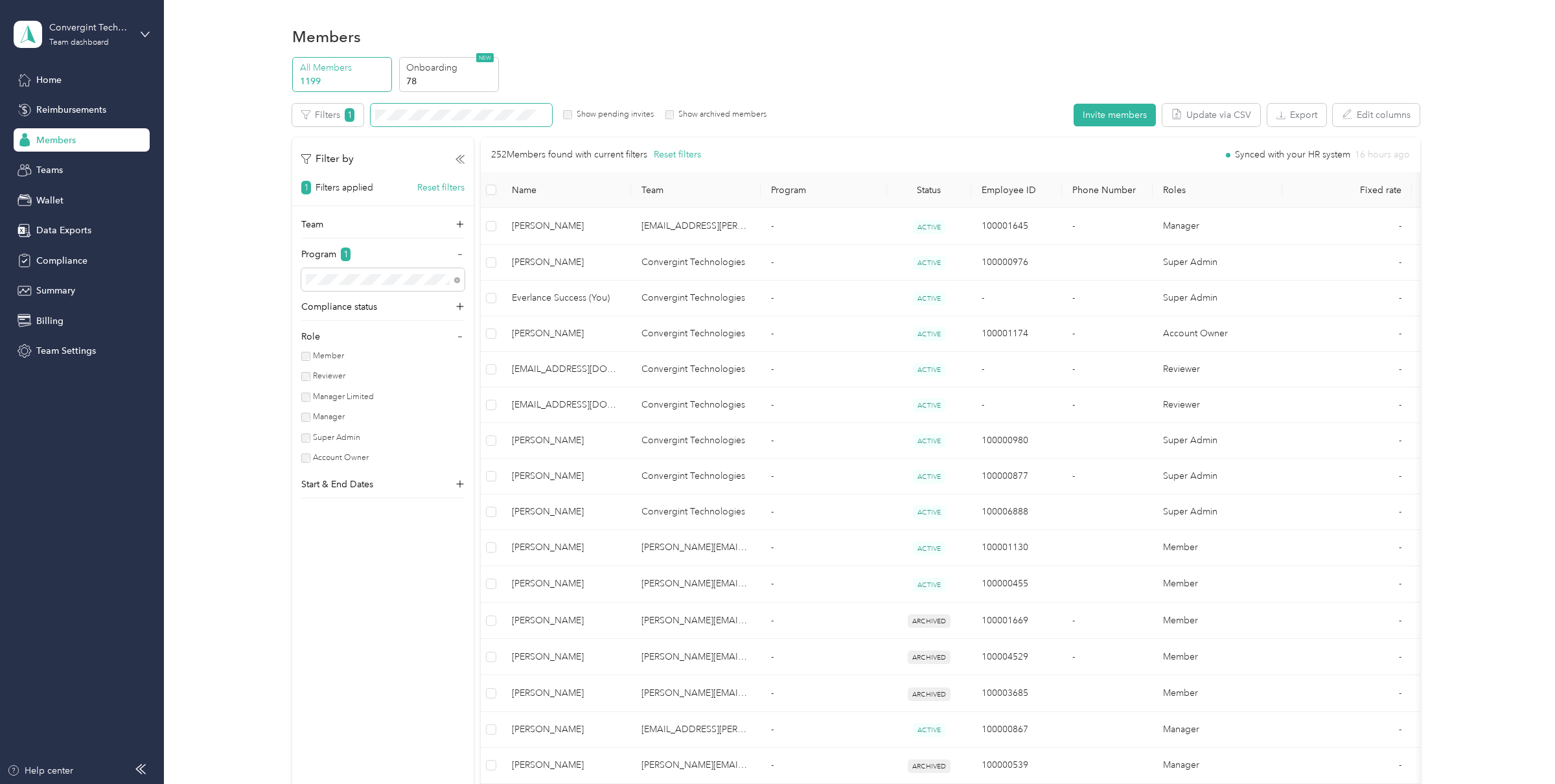
click at [325, 358] on label "Member" at bounding box center [327, 356] width 34 height 12
click at [324, 357] on label "Member" at bounding box center [327, 356] width 34 height 12
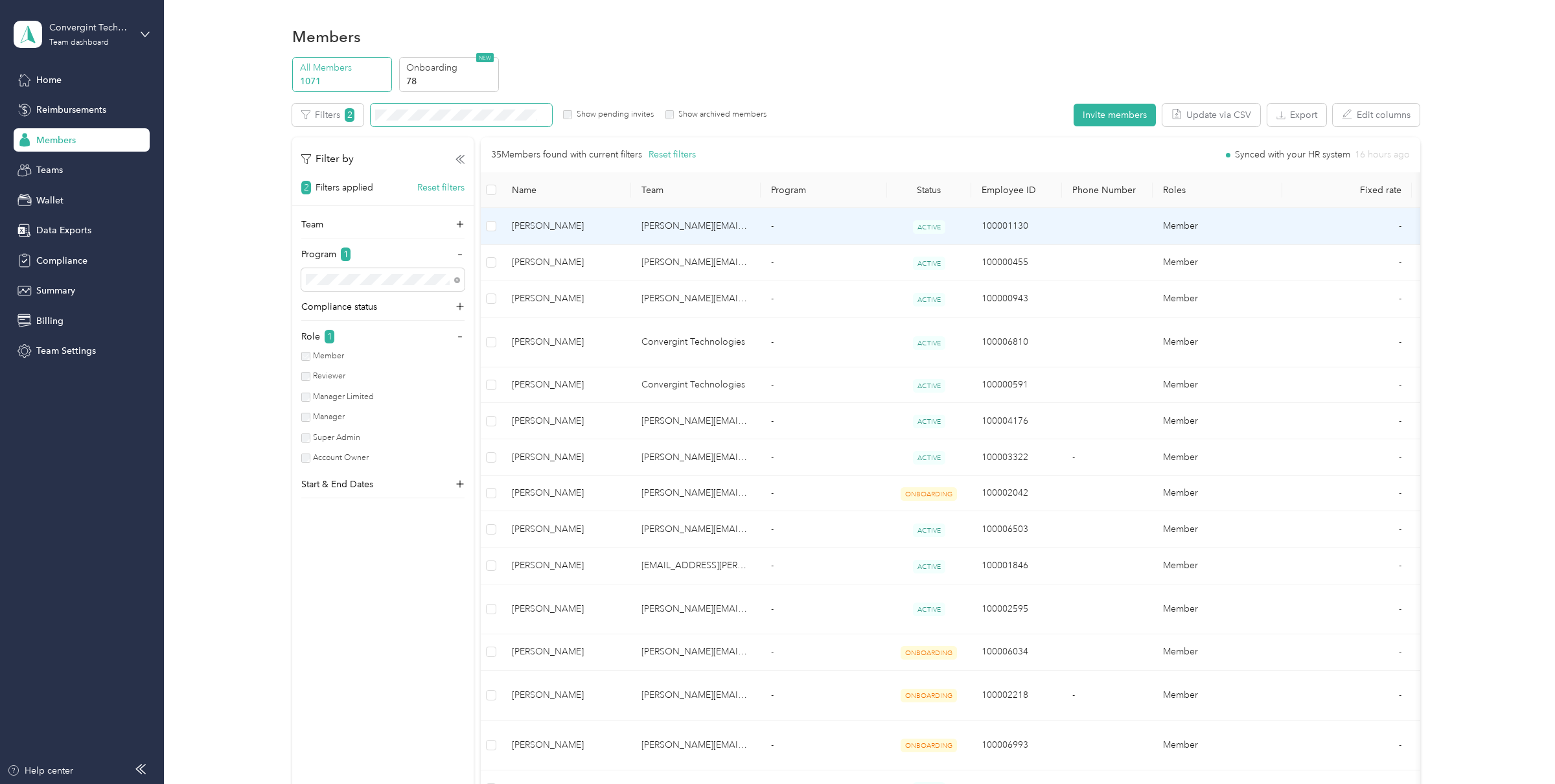
click at [611, 227] on span "John Guzman" at bounding box center [566, 226] width 109 height 14
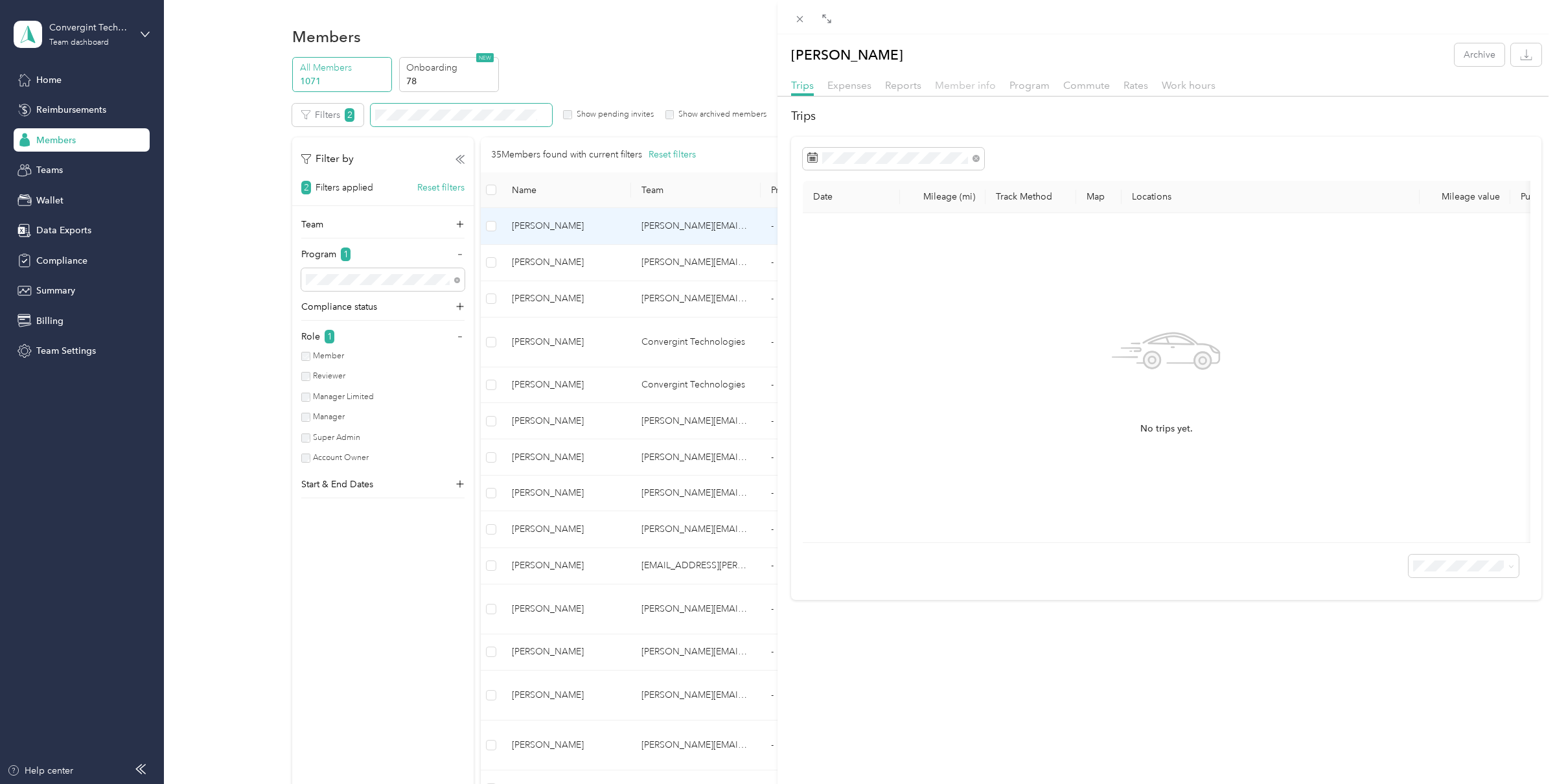
click at [968, 87] on span "Member info" at bounding box center [965, 85] width 61 height 12
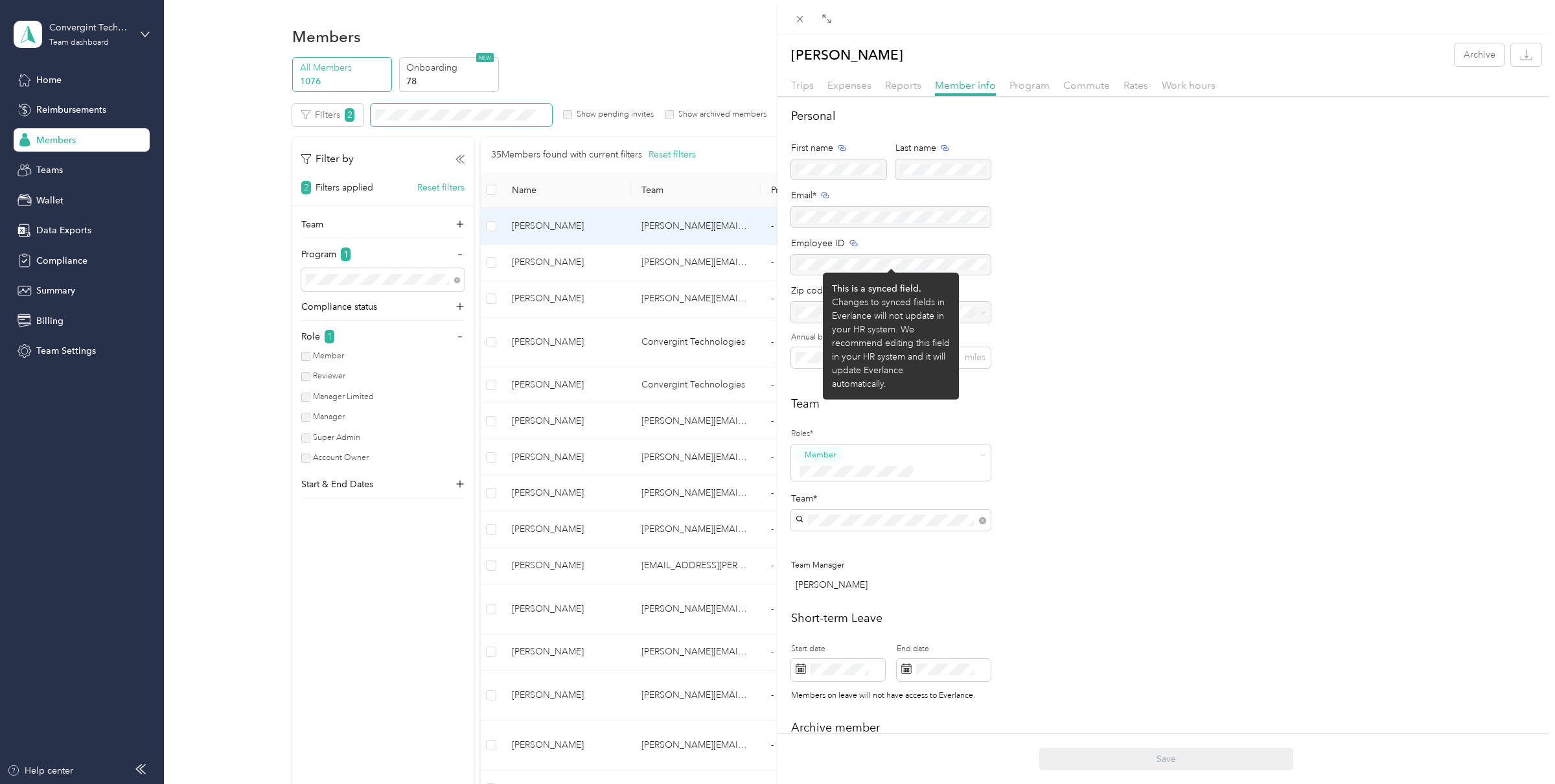
click at [1059, 237] on div "Personal First name Last name Email* Employee ID Zip code State Annual business…" at bounding box center [1166, 245] width 751 height 276
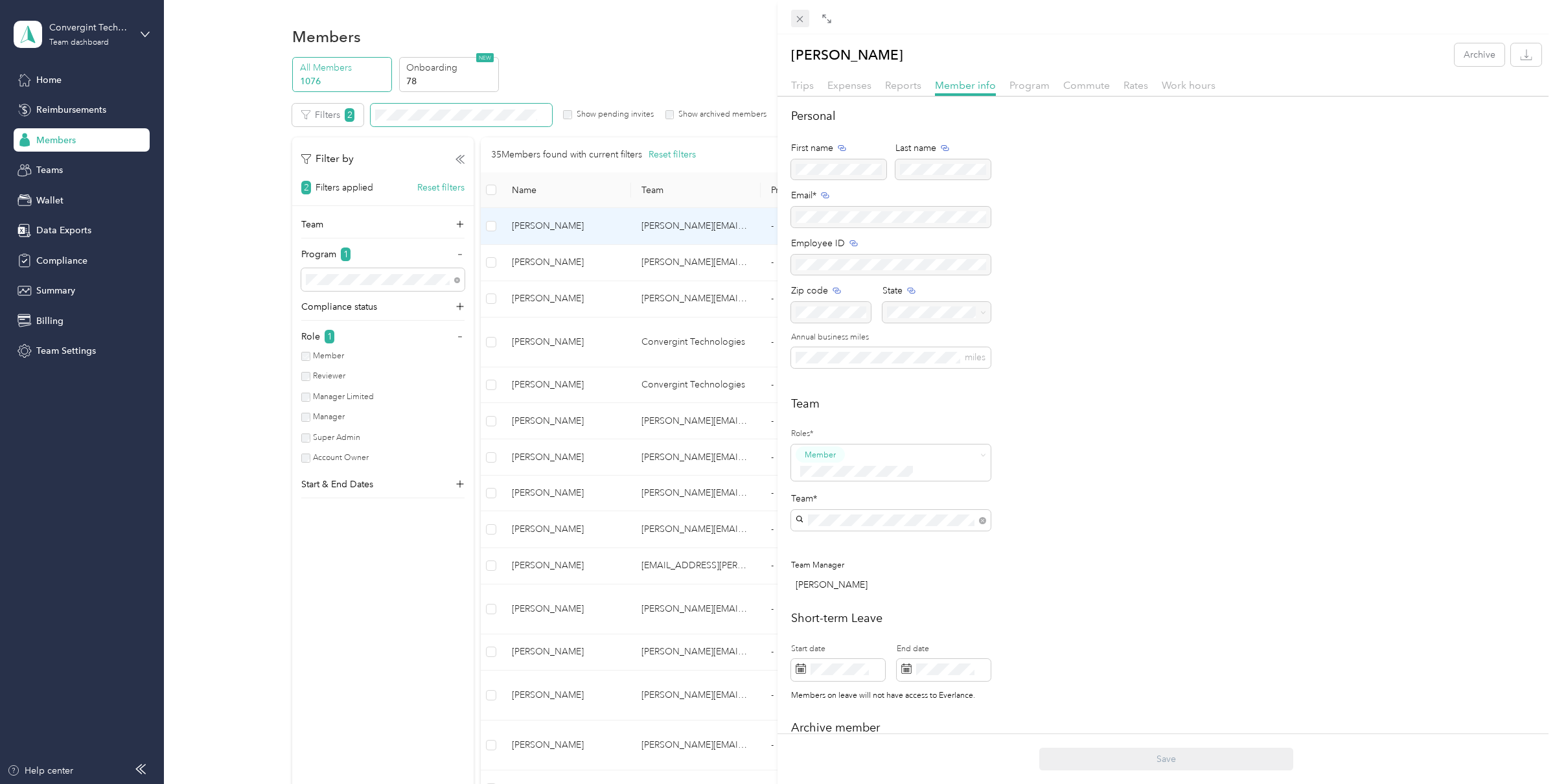
click at [801, 16] on icon at bounding box center [800, 19] width 11 height 11
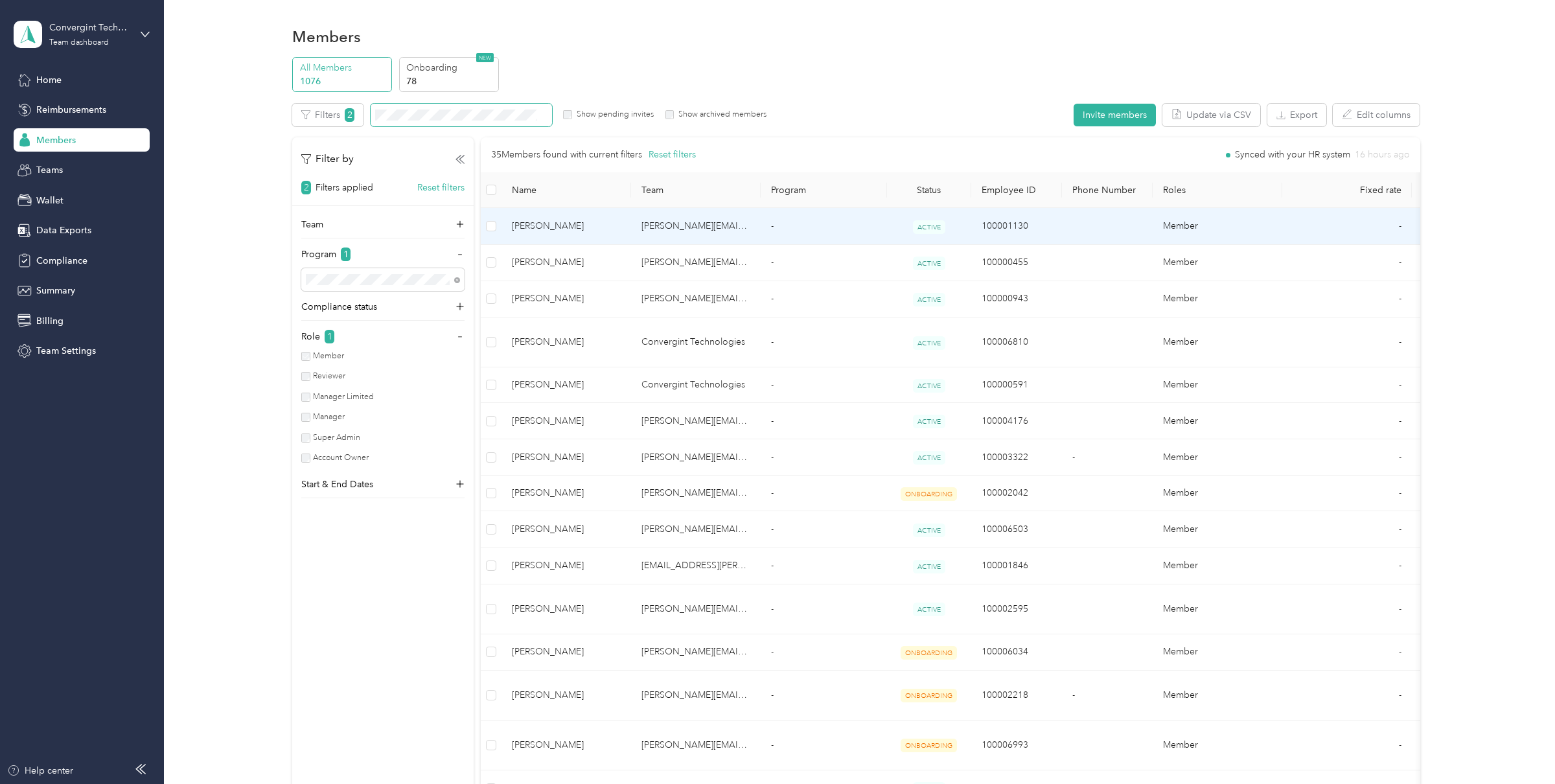
click at [801, 16] on div "John Guzman Archive Trips Expenses Reports Member info Program Commute Rates Wo…" at bounding box center [777, 392] width 1555 height 784
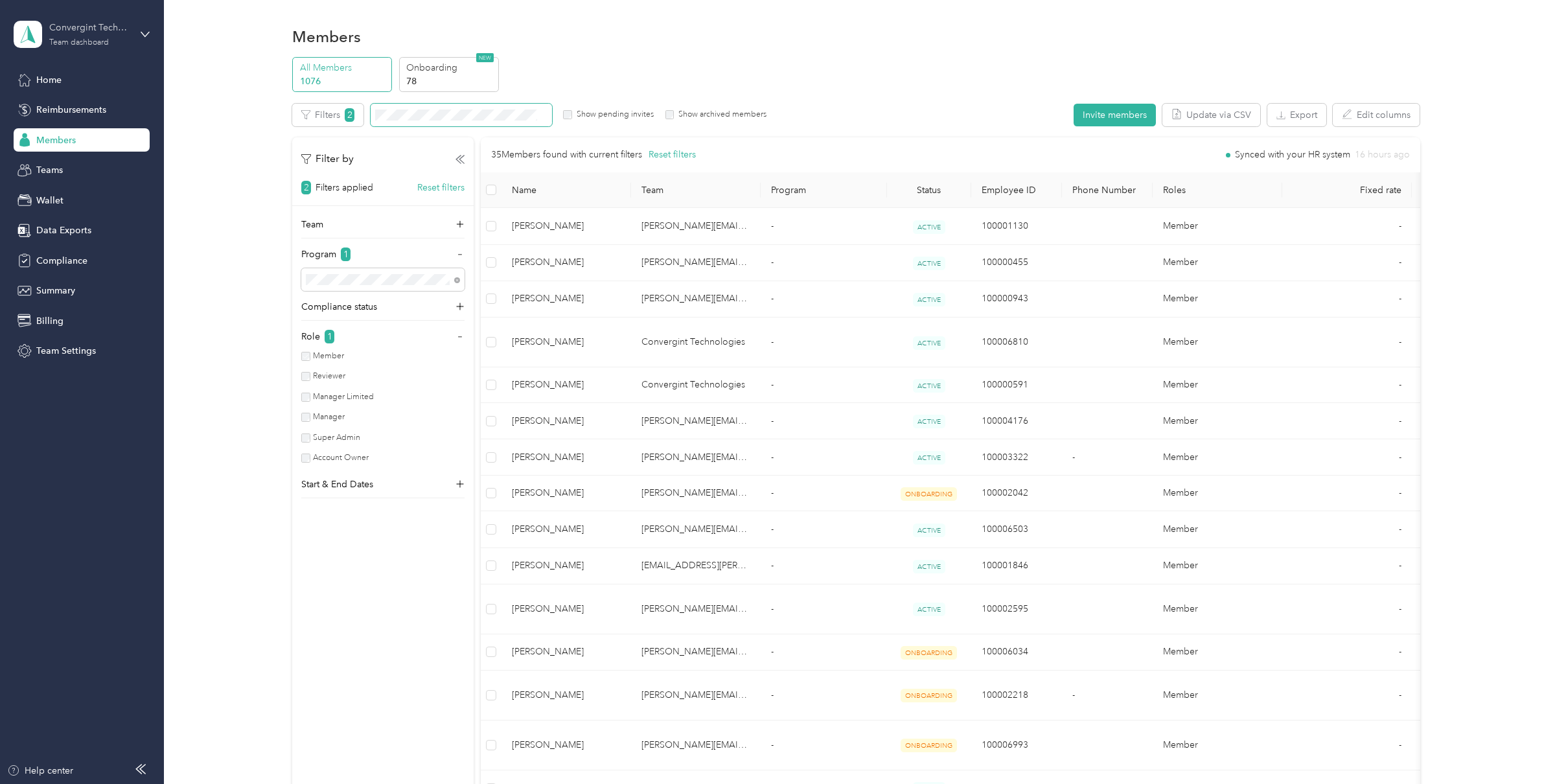
click at [101, 34] on div "Convergint Technologies" at bounding box center [90, 28] width 81 height 14
click at [62, 163] on div "Log out" at bounding box center [50, 166] width 50 height 14
